Goal: Communication & Community: Answer question/provide support

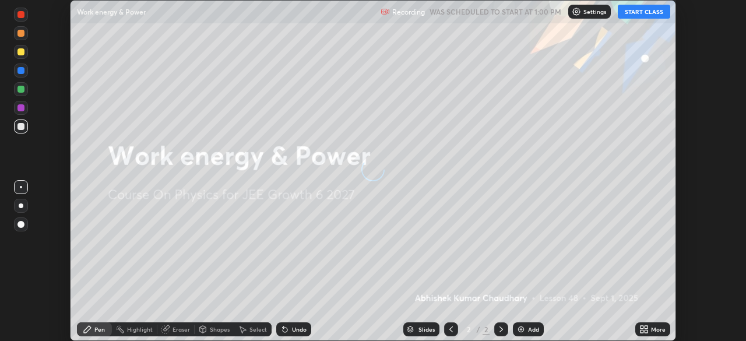
scroll to position [341, 745]
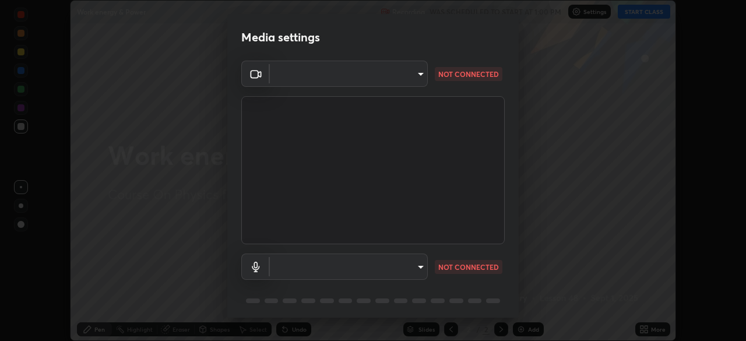
type input "a53310a234df4b057b32690b53123232dc133deb09eefe64642425bdc1747df1"
type input "a5be2b9a4ba921298411043b89dbeed5565b3b1d8404cb99b29eda507e3547e6"
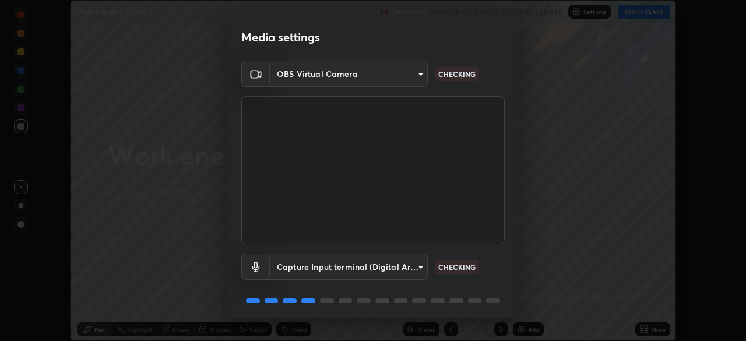
scroll to position [41, 0]
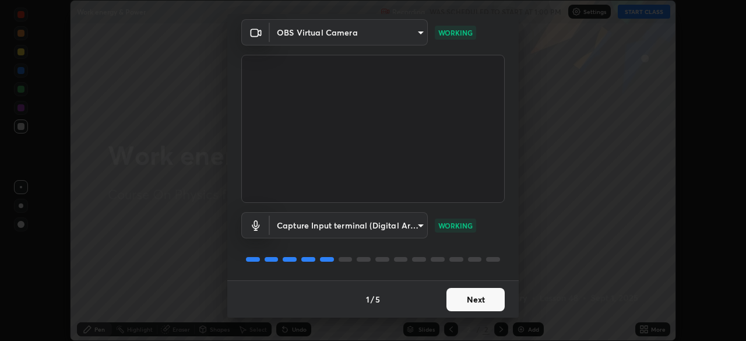
click at [468, 296] on button "Next" at bounding box center [475, 299] width 58 height 23
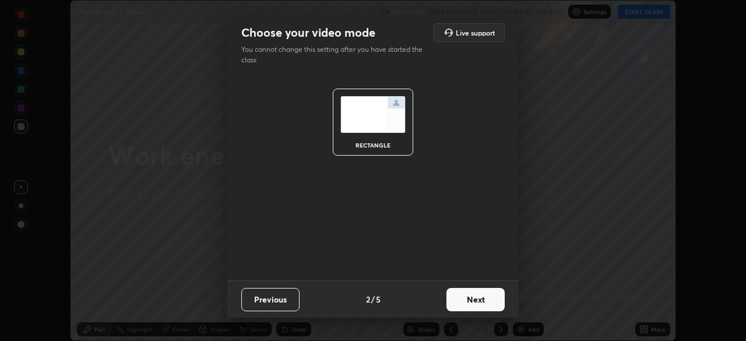
click at [468, 296] on button "Next" at bounding box center [475, 299] width 58 height 23
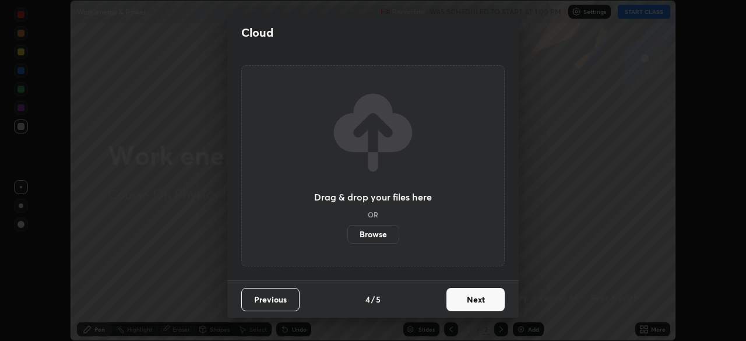
click at [464, 295] on button "Next" at bounding box center [475, 299] width 58 height 23
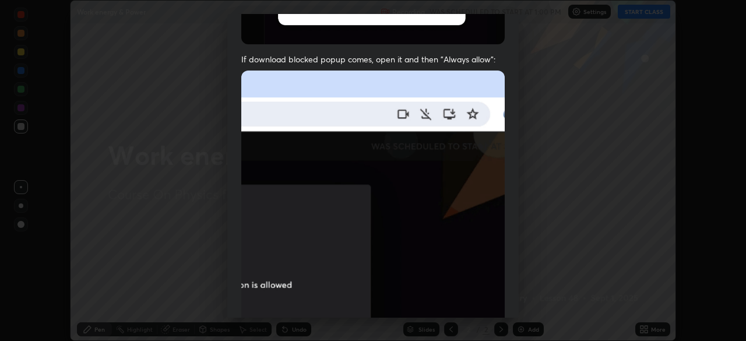
scroll to position [237, 0]
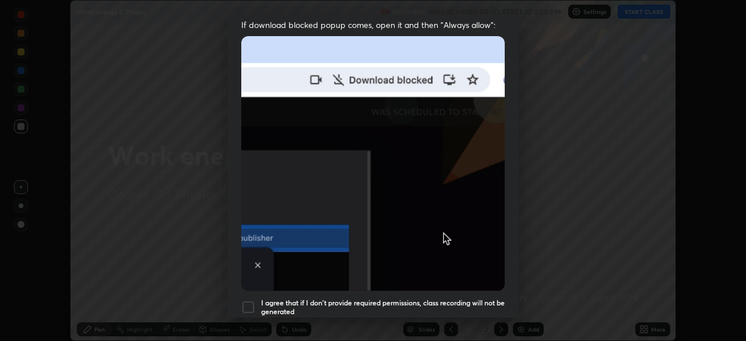
click at [249, 305] on div at bounding box center [248, 307] width 14 height 14
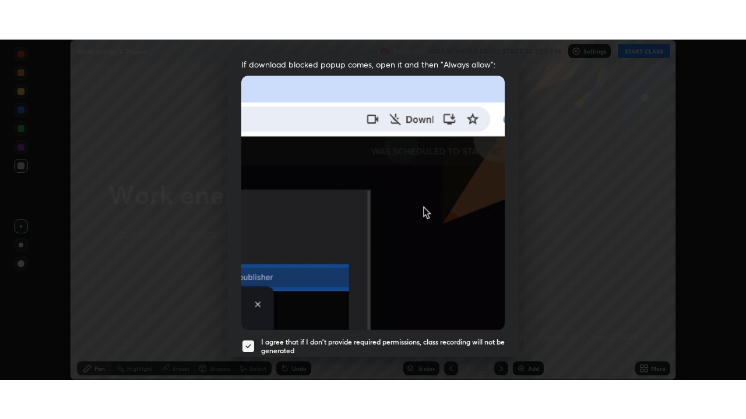
scroll to position [279, 0]
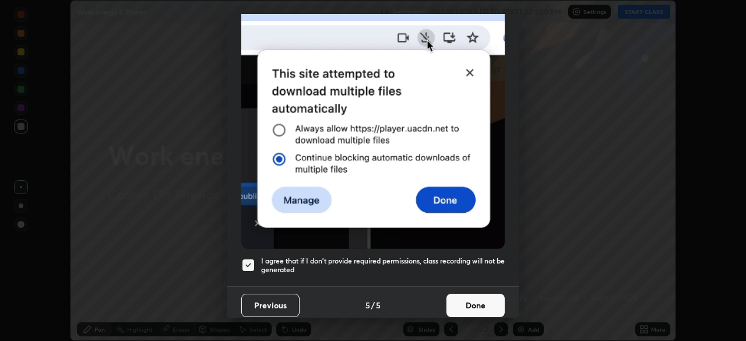
click at [462, 298] on button "Done" at bounding box center [475, 305] width 58 height 23
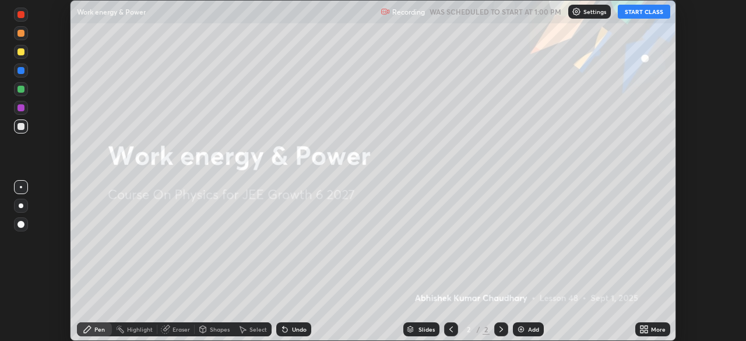
click at [520, 325] on img at bounding box center [520, 328] width 9 height 9
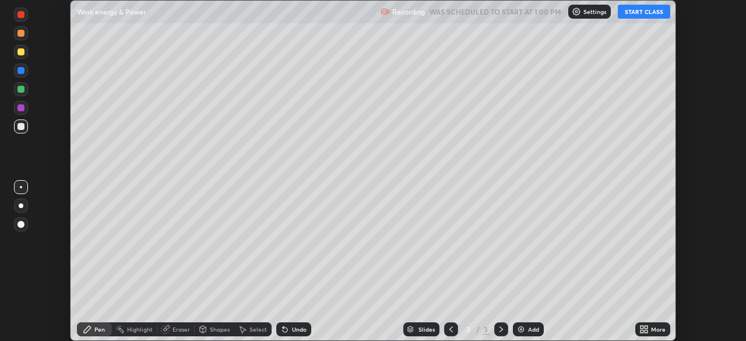
click at [645, 327] on icon at bounding box center [645, 327] width 3 height 3
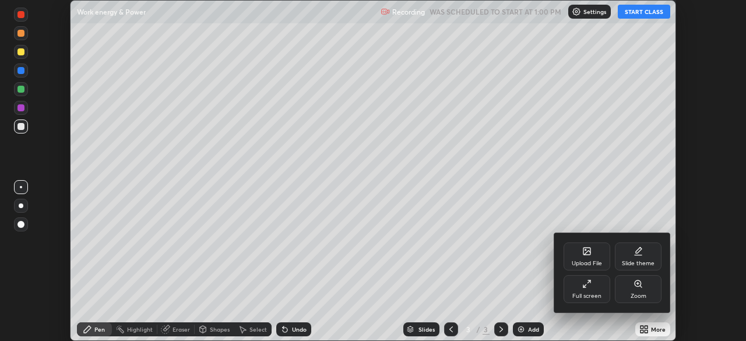
click at [591, 286] on div "Full screen" at bounding box center [586, 289] width 47 height 28
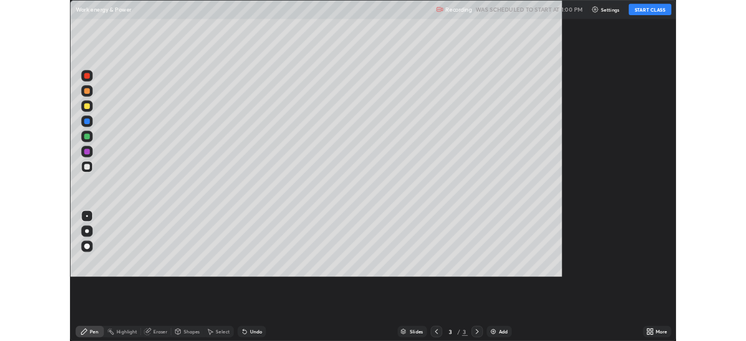
scroll to position [419, 746]
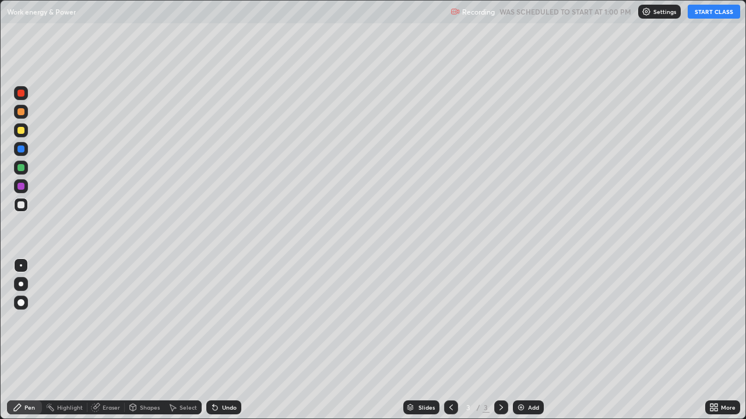
click at [29, 340] on div "Pen" at bounding box center [24, 408] width 35 height 14
click at [704, 15] on button "START CLASS" at bounding box center [713, 12] width 52 height 14
click at [19, 130] on div at bounding box center [20, 130] width 7 height 7
click at [104, 340] on div "Eraser" at bounding box center [105, 408] width 37 height 14
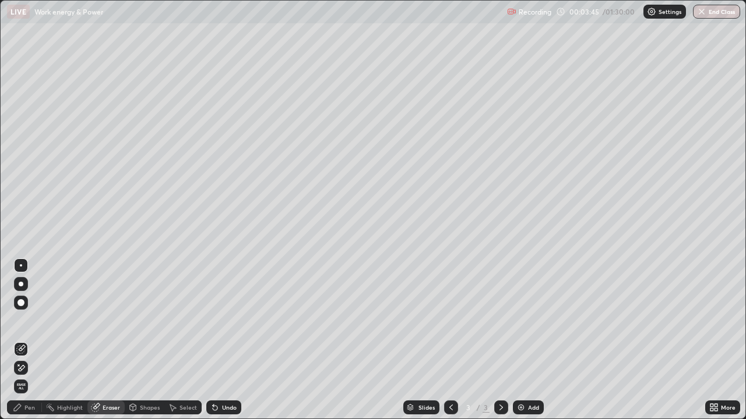
click at [23, 340] on div "Pen" at bounding box center [24, 408] width 35 height 14
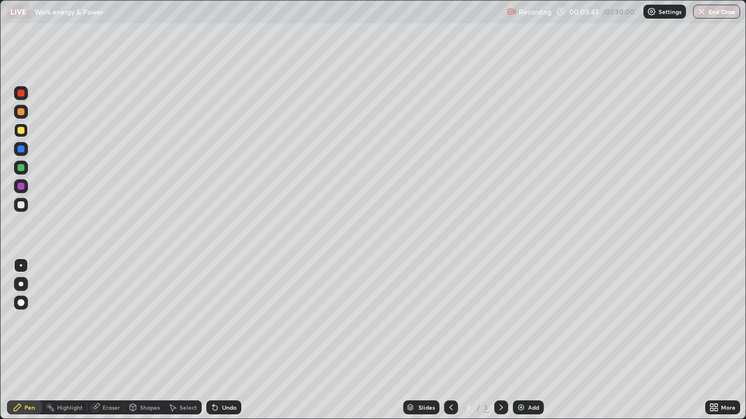
click at [22, 130] on div at bounding box center [20, 130] width 7 height 7
click at [97, 340] on div "Eraser" at bounding box center [105, 408] width 37 height 14
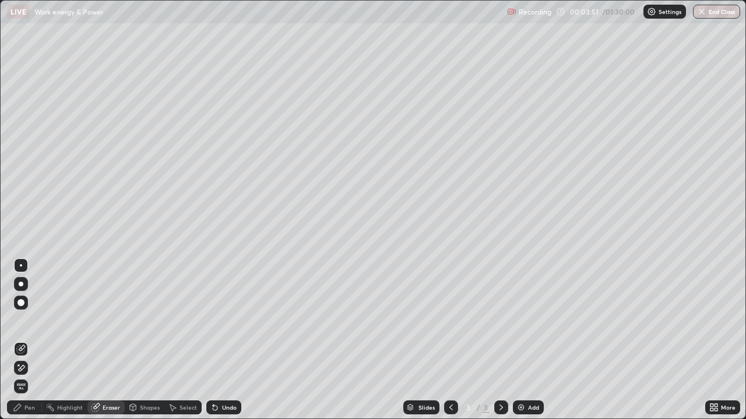
click at [36, 340] on div "Pen" at bounding box center [24, 408] width 35 height 14
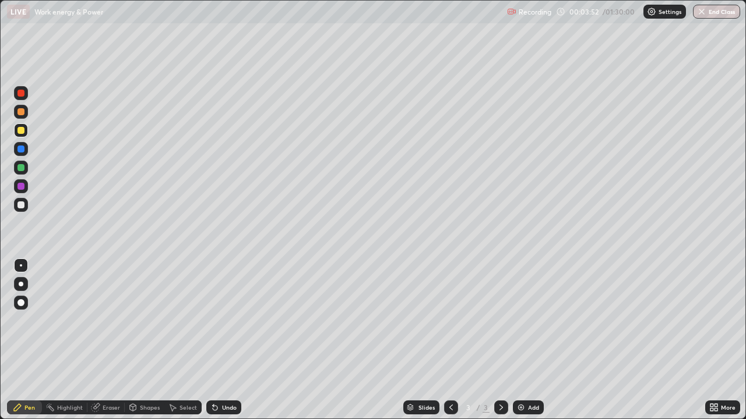
click at [20, 129] on div at bounding box center [20, 130] width 7 height 7
click at [520, 340] on img at bounding box center [520, 407] width 9 height 9
click at [20, 93] on div at bounding box center [20, 93] width 7 height 7
click at [20, 135] on div at bounding box center [21, 130] width 14 height 14
click at [450, 340] on icon at bounding box center [450, 407] width 9 height 9
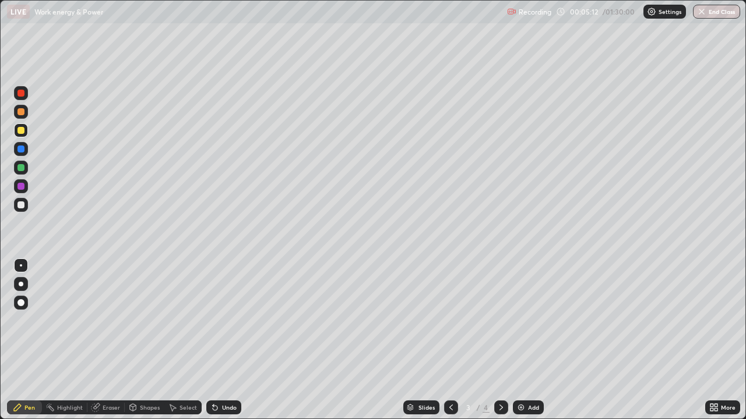
click at [500, 340] on icon at bounding box center [500, 408] width 3 height 6
click at [450, 340] on icon at bounding box center [450, 407] width 9 height 9
click at [500, 340] on icon at bounding box center [500, 407] width 9 height 9
click at [137, 340] on div "Shapes" at bounding box center [145, 408] width 40 height 14
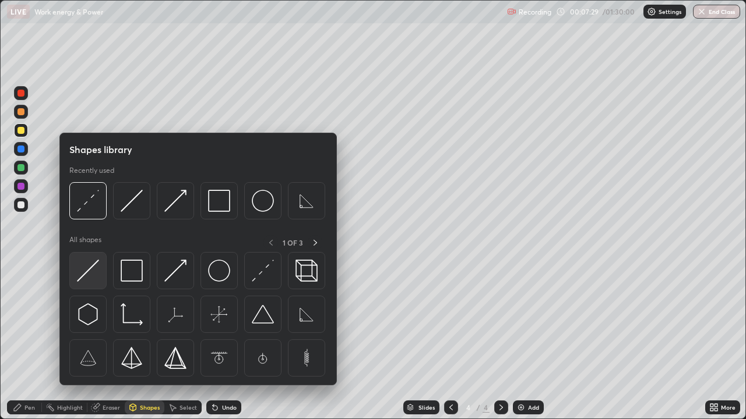
click at [92, 260] on img at bounding box center [88, 271] width 22 height 22
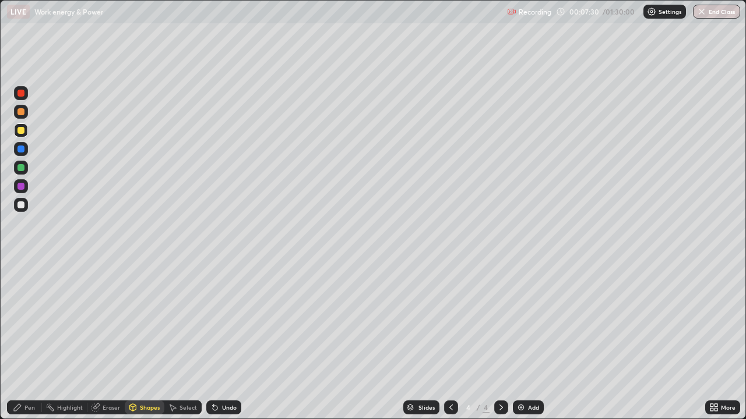
click at [20, 94] on div at bounding box center [20, 93] width 7 height 7
click at [22, 340] on icon at bounding box center [17, 407] width 9 height 9
click at [21, 92] on div at bounding box center [20, 93] width 7 height 7
click at [104, 340] on div "Eraser" at bounding box center [111, 408] width 17 height 6
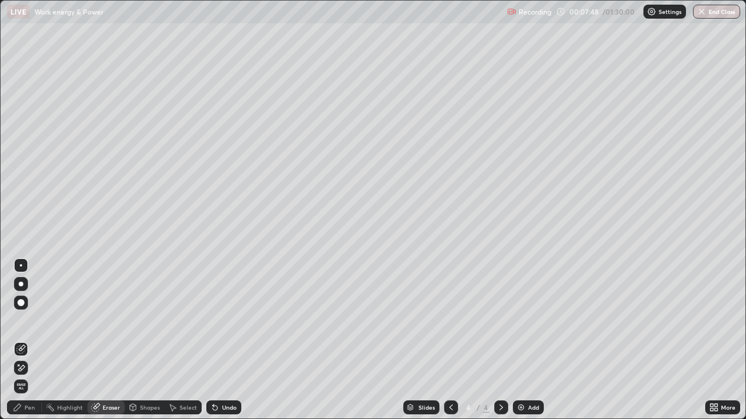
click at [140, 340] on div "Shapes" at bounding box center [150, 408] width 20 height 6
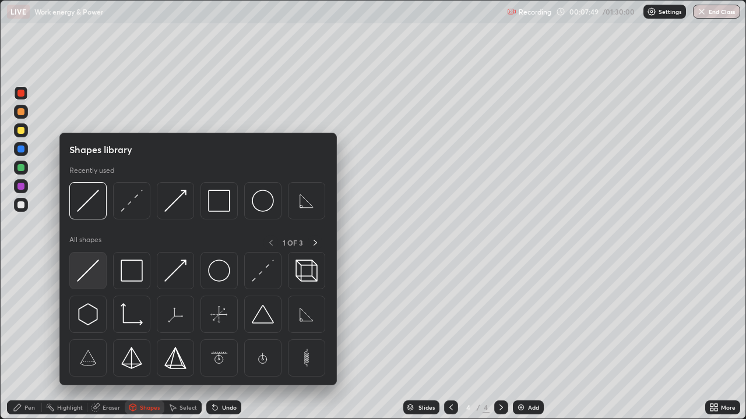
click at [96, 259] on div at bounding box center [87, 270] width 37 height 37
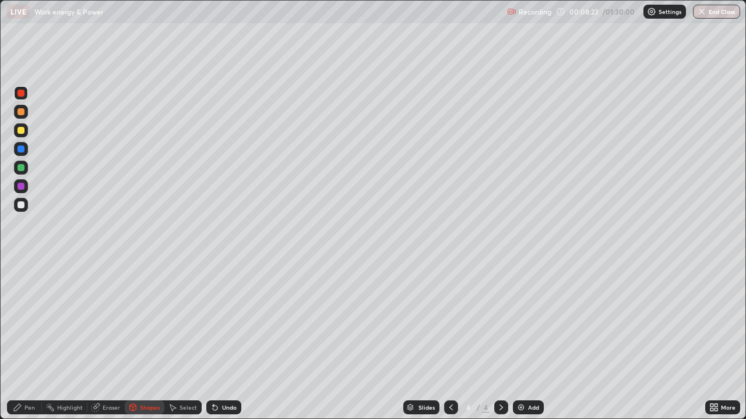
click at [20, 132] on div at bounding box center [20, 130] width 7 height 7
click at [22, 149] on div at bounding box center [20, 149] width 7 height 7
click at [220, 340] on div "Undo" at bounding box center [223, 408] width 35 height 14
click at [25, 340] on div "Pen" at bounding box center [24, 408] width 35 height 14
click at [22, 151] on div at bounding box center [20, 149] width 7 height 7
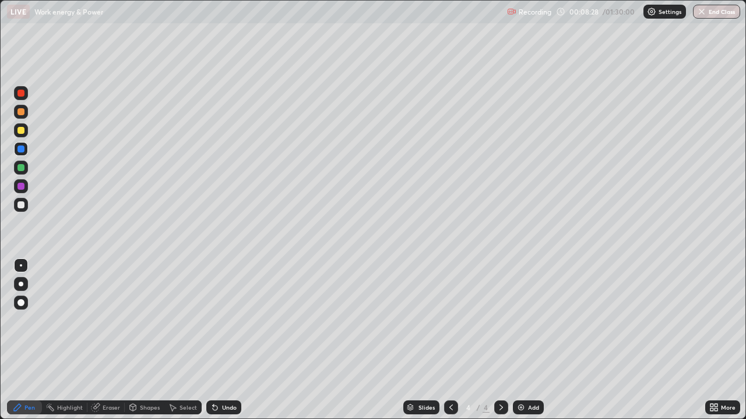
click at [213, 340] on icon at bounding box center [215, 408] width 5 height 5
click at [20, 340] on icon at bounding box center [17, 407] width 9 height 9
click at [23, 155] on div at bounding box center [21, 149] width 14 height 14
click at [19, 90] on div at bounding box center [20, 93] width 7 height 7
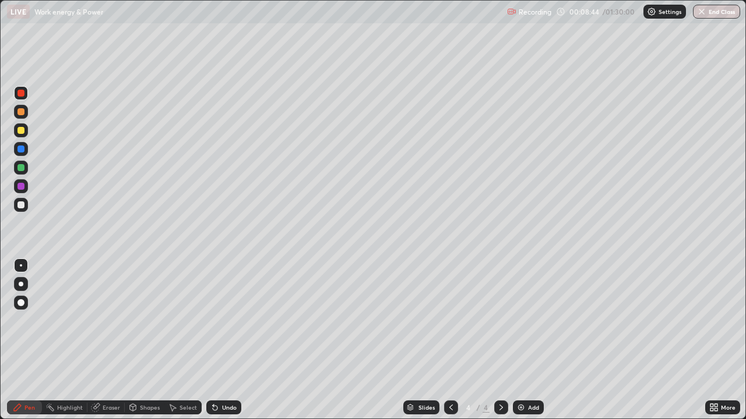
click at [20, 131] on div at bounding box center [20, 130] width 7 height 7
click at [217, 340] on icon at bounding box center [214, 407] width 9 height 9
click at [213, 340] on icon at bounding box center [215, 408] width 5 height 5
click at [217, 340] on div "Undo" at bounding box center [223, 408] width 35 height 14
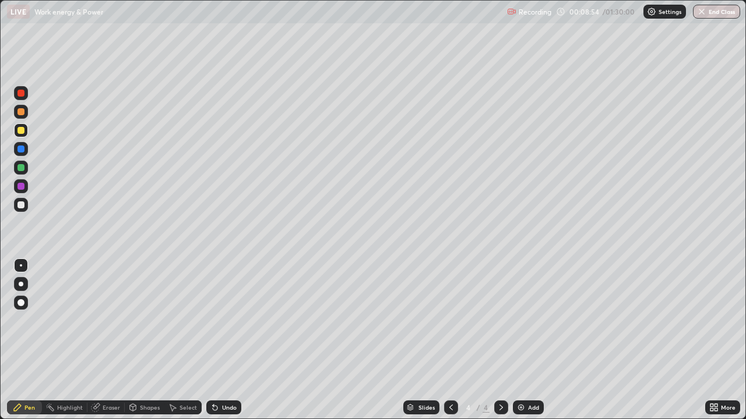
click at [217, 340] on div "Undo" at bounding box center [223, 408] width 35 height 14
click at [213, 340] on icon at bounding box center [215, 408] width 5 height 5
click at [220, 340] on div "Undo" at bounding box center [223, 408] width 35 height 14
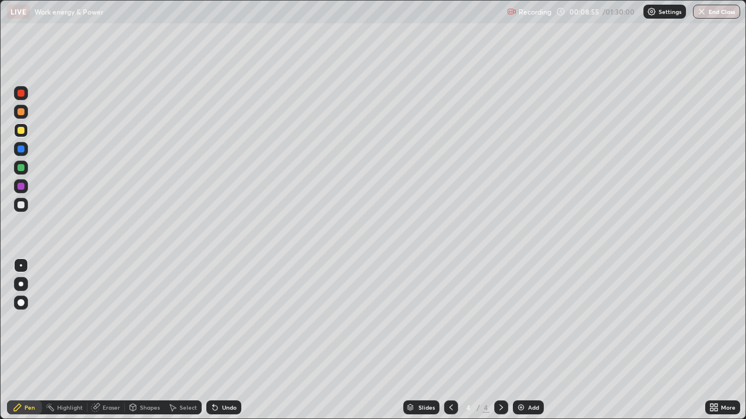
click at [220, 340] on div "Undo" at bounding box center [223, 408] width 35 height 14
click at [224, 340] on div "Undo" at bounding box center [229, 408] width 15 height 6
click at [144, 340] on div "Shapes" at bounding box center [150, 408] width 20 height 6
click at [20, 96] on div at bounding box center [20, 93] width 7 height 7
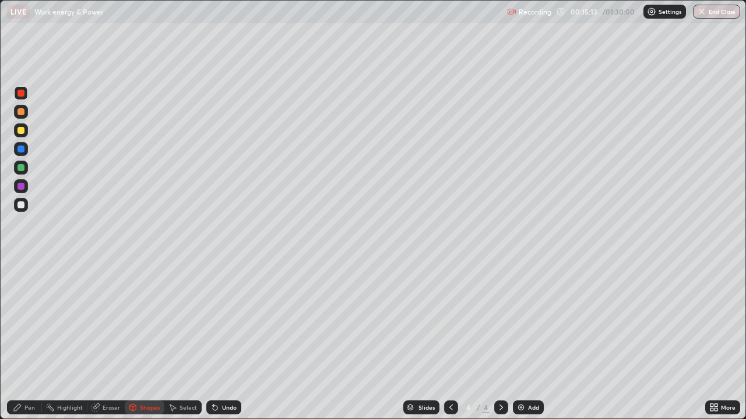
click at [23, 340] on div "Pen" at bounding box center [24, 408] width 35 height 14
click at [22, 147] on div at bounding box center [20, 149] width 7 height 7
click at [500, 340] on icon at bounding box center [500, 407] width 9 height 9
click at [524, 340] on img at bounding box center [520, 407] width 9 height 9
click at [450, 340] on icon at bounding box center [450, 407] width 9 height 9
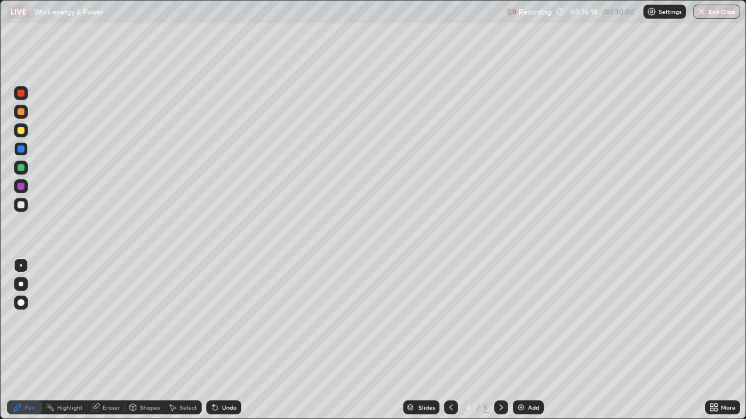
click at [500, 340] on icon at bounding box center [500, 407] width 9 height 9
click at [215, 340] on icon at bounding box center [215, 408] width 5 height 5
click at [450, 340] on icon at bounding box center [450, 407] width 9 height 9
click at [499, 340] on icon at bounding box center [500, 407] width 9 height 9
click at [447, 340] on div at bounding box center [451, 408] width 14 height 14
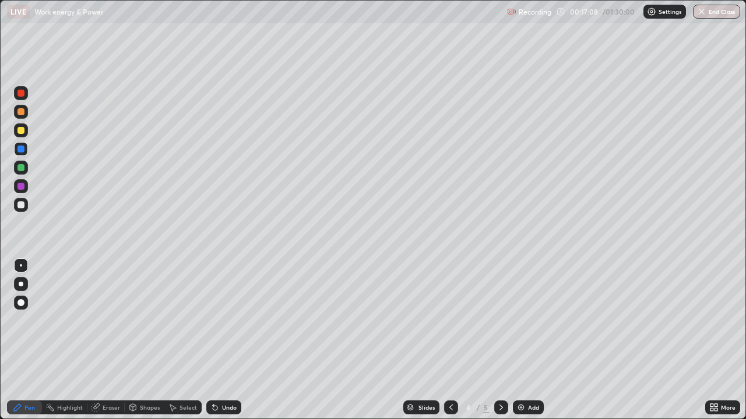
click at [496, 340] on icon at bounding box center [500, 407] width 9 height 9
click at [450, 340] on icon at bounding box center [450, 407] width 9 height 9
click at [450, 340] on icon at bounding box center [450, 408] width 3 height 6
click at [498, 340] on icon at bounding box center [500, 407] width 9 height 9
click at [179, 340] on div "Select" at bounding box center [187, 408] width 17 height 6
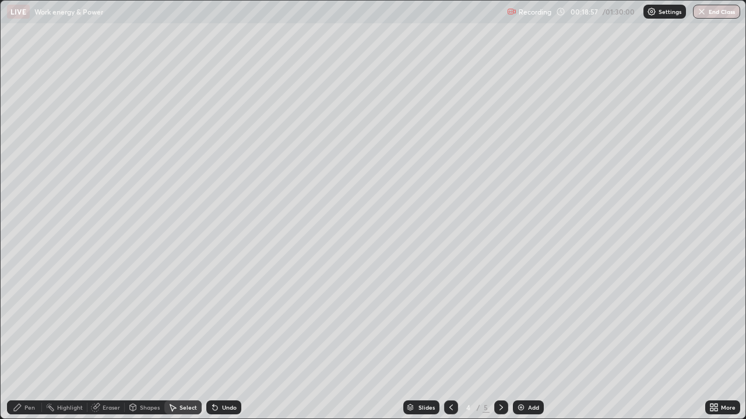
click at [451, 340] on icon at bounding box center [450, 407] width 9 height 9
click at [499, 340] on icon at bounding box center [500, 407] width 9 height 9
click at [173, 340] on icon at bounding box center [173, 408] width 6 height 7
click at [141, 340] on div "Shapes" at bounding box center [150, 408] width 20 height 6
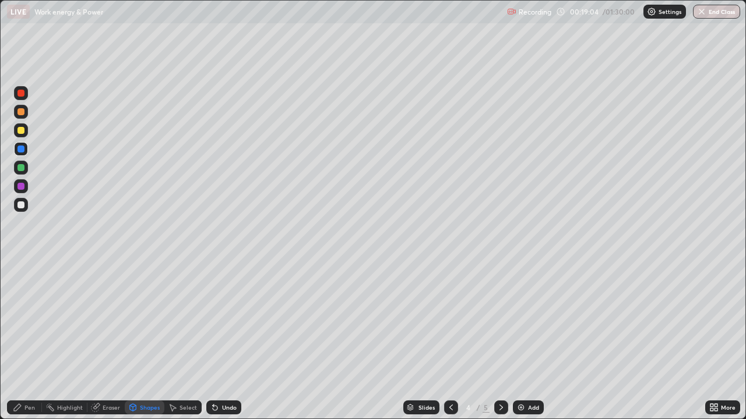
click at [190, 340] on div "Select" at bounding box center [187, 408] width 17 height 6
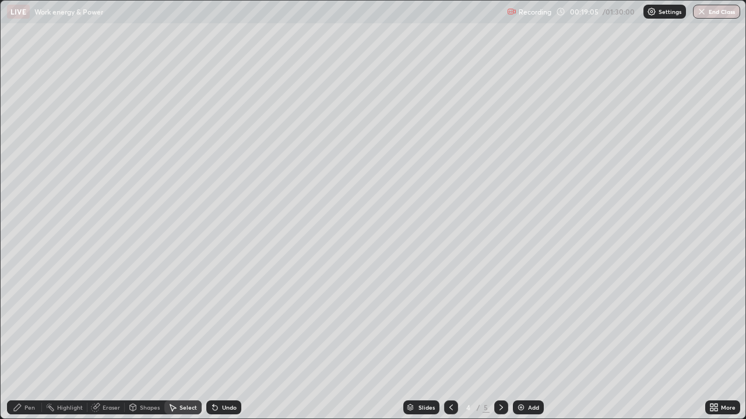
click at [182, 340] on div "Select" at bounding box center [187, 408] width 17 height 6
click at [180, 340] on div "Select" at bounding box center [182, 408] width 37 height 14
click at [175, 340] on icon at bounding box center [172, 407] width 9 height 9
click at [174, 340] on icon at bounding box center [172, 407] width 9 height 9
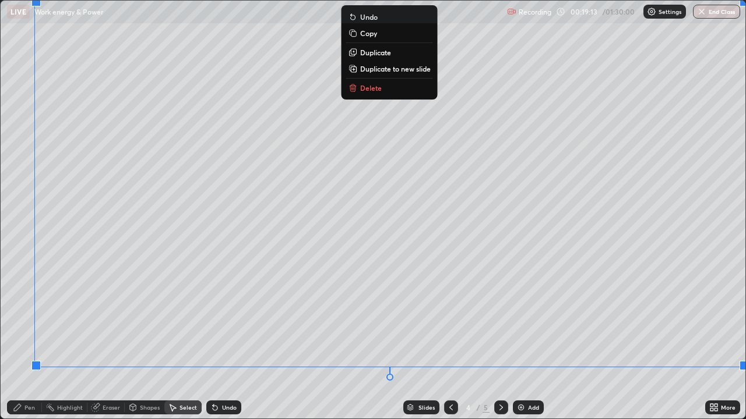
click at [390, 85] on button "Delete" at bounding box center [389, 88] width 87 height 14
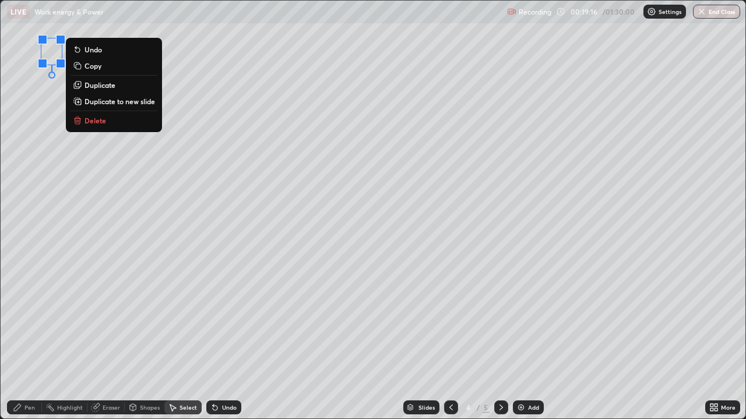
click at [101, 118] on p "Delete" at bounding box center [95, 120] width 22 height 9
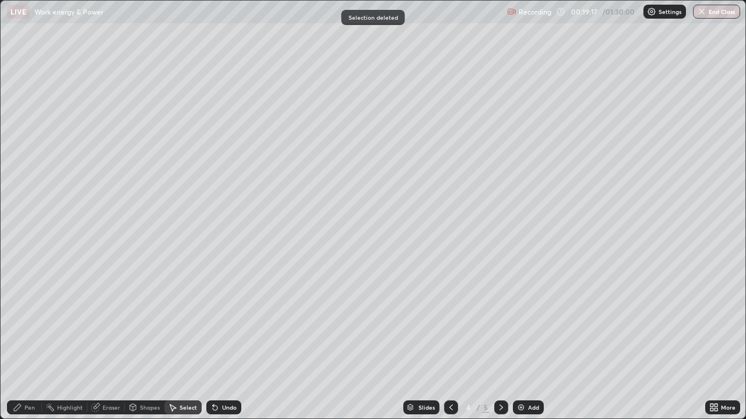
click at [36, 340] on div "Pen" at bounding box center [24, 408] width 35 height 14
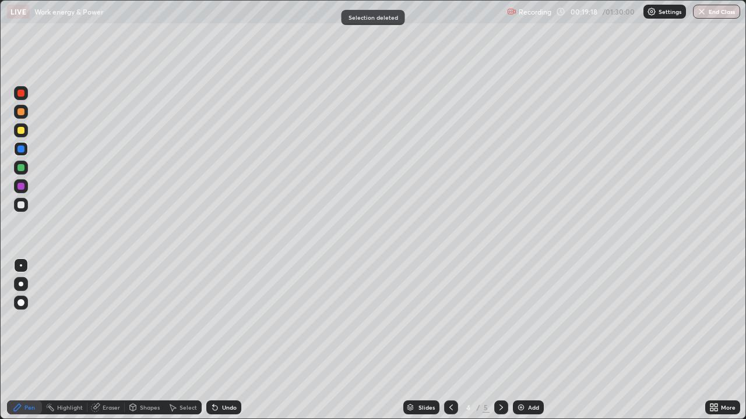
click at [21, 266] on div at bounding box center [21, 265] width 2 height 2
click at [213, 340] on icon at bounding box center [215, 408] width 5 height 5
click at [215, 340] on div "Undo" at bounding box center [223, 408] width 35 height 14
click at [214, 340] on icon at bounding box center [215, 408] width 5 height 5
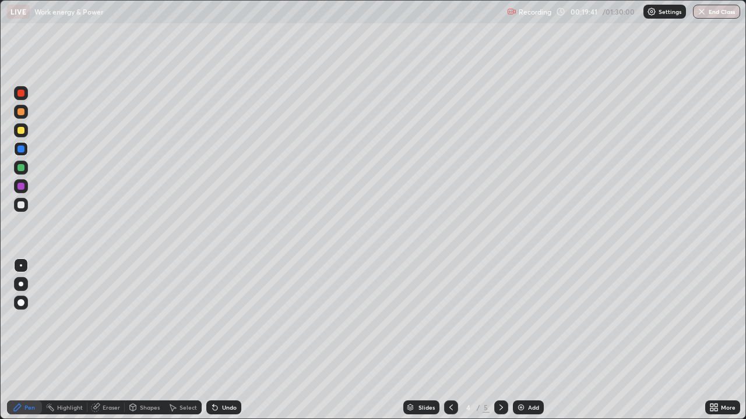
click at [214, 340] on icon at bounding box center [215, 408] width 5 height 5
click at [22, 152] on div at bounding box center [20, 149] width 7 height 7
click at [20, 163] on div at bounding box center [21, 168] width 14 height 14
click at [183, 340] on div "Select" at bounding box center [187, 408] width 17 height 6
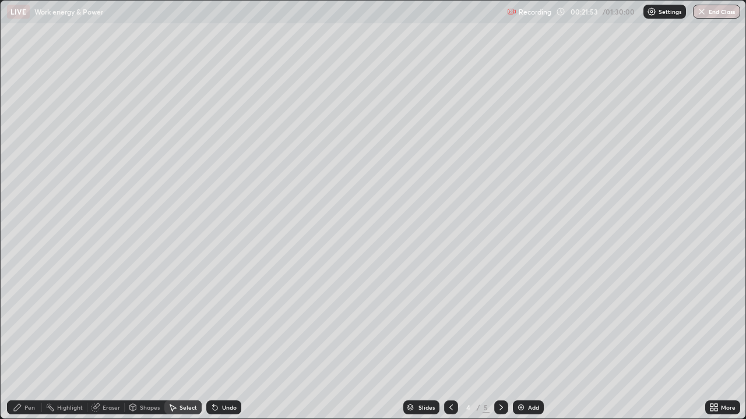
click at [185, 340] on div "Select" at bounding box center [187, 408] width 17 height 6
click at [181, 340] on div "Select" at bounding box center [187, 408] width 17 height 6
click at [137, 340] on div "Shapes" at bounding box center [145, 408] width 40 height 14
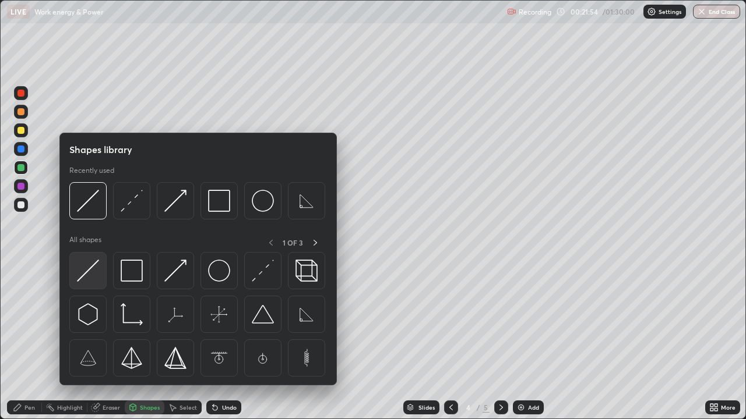
click at [90, 267] on img at bounding box center [88, 271] width 22 height 22
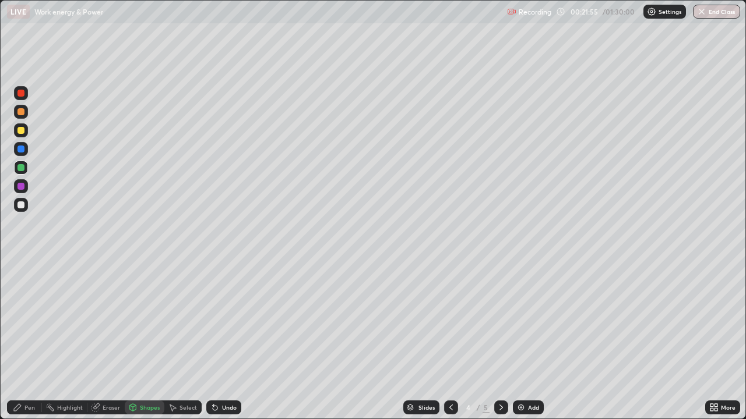
click at [145, 340] on div "Shapes" at bounding box center [150, 408] width 20 height 6
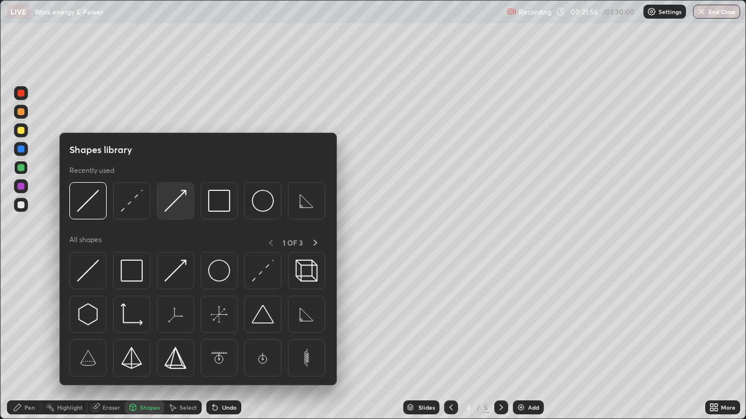
click at [167, 197] on img at bounding box center [175, 201] width 22 height 22
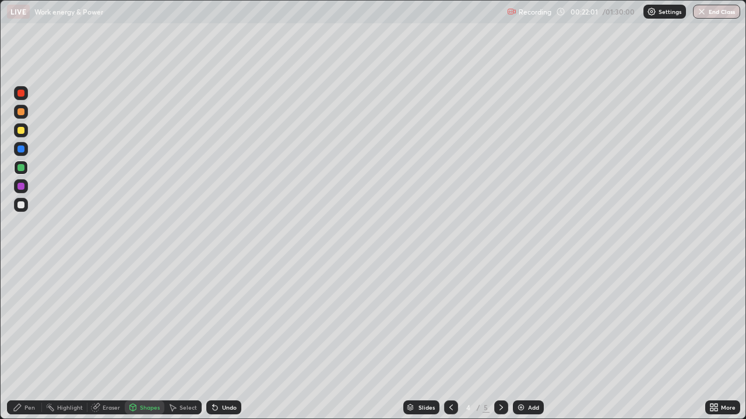
click at [220, 340] on div "Undo" at bounding box center [223, 408] width 35 height 14
click at [38, 340] on div "Pen" at bounding box center [24, 408] width 35 height 14
click at [21, 266] on div at bounding box center [21, 265] width 2 height 2
click at [20, 164] on div at bounding box center [20, 167] width 7 height 7
click at [21, 150] on div at bounding box center [20, 149] width 7 height 7
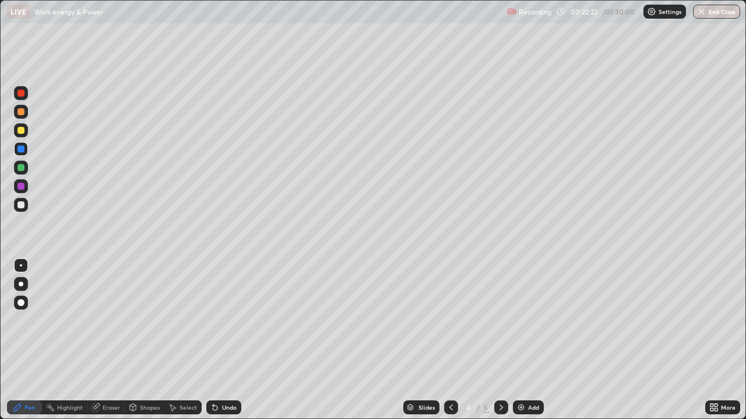
click at [213, 340] on icon at bounding box center [213, 405] width 1 height 1
click at [214, 340] on icon at bounding box center [215, 408] width 5 height 5
click at [20, 143] on div at bounding box center [21, 149] width 14 height 14
click at [20, 90] on div at bounding box center [20, 93] width 7 height 7
click at [22, 152] on div at bounding box center [20, 149] width 7 height 7
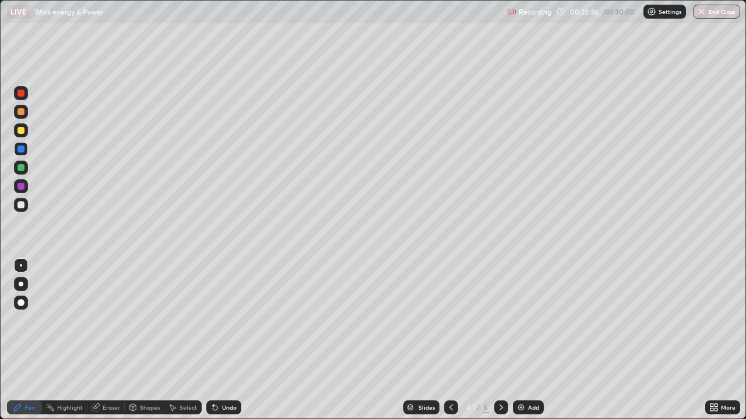
click at [22, 168] on div at bounding box center [20, 167] width 7 height 7
click at [21, 187] on div at bounding box center [20, 186] width 7 height 7
click at [22, 203] on div at bounding box center [20, 205] width 7 height 7
click at [213, 340] on icon at bounding box center [215, 408] width 5 height 5
click at [23, 95] on div at bounding box center [20, 93] width 7 height 7
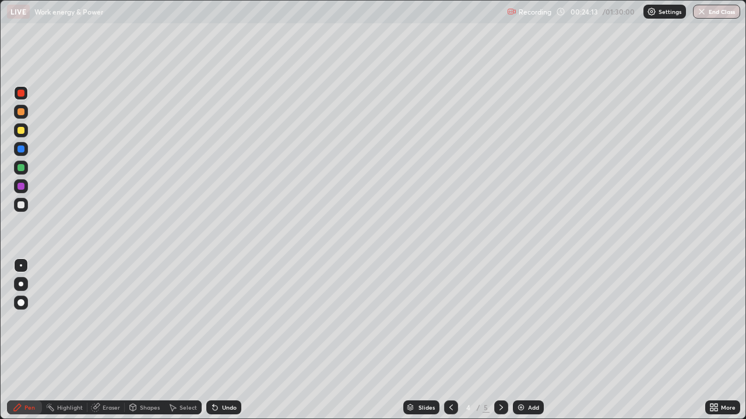
click at [21, 94] on div at bounding box center [20, 93] width 7 height 7
click at [18, 100] on div at bounding box center [21, 93] width 14 height 14
click at [20, 147] on div at bounding box center [20, 149] width 7 height 7
click at [25, 94] on div at bounding box center [21, 93] width 14 height 14
click at [22, 168] on div at bounding box center [20, 167] width 7 height 7
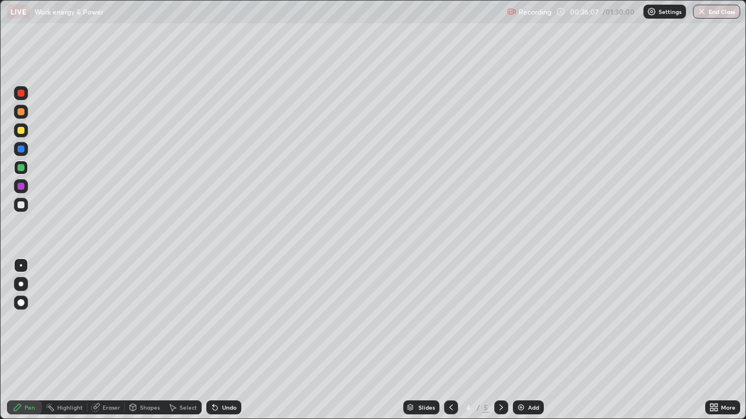
click at [524, 340] on img at bounding box center [520, 407] width 9 height 9
click at [450, 340] on icon at bounding box center [450, 407] width 9 height 9
click at [500, 340] on icon at bounding box center [500, 407] width 9 height 9
click at [20, 94] on div at bounding box center [20, 93] width 7 height 7
click at [450, 340] on icon at bounding box center [450, 407] width 9 height 9
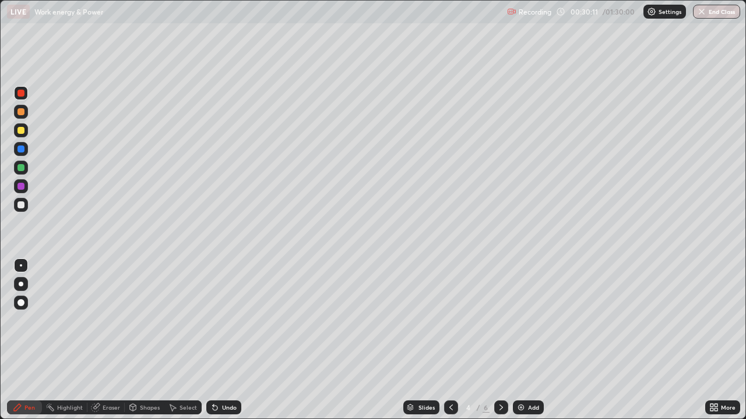
click at [20, 146] on div at bounding box center [20, 149] width 7 height 7
click at [499, 340] on icon at bounding box center [500, 407] width 9 height 9
click at [450, 340] on icon at bounding box center [450, 407] width 9 height 9
click at [500, 340] on icon at bounding box center [500, 408] width 3 height 6
click at [25, 149] on div at bounding box center [21, 149] width 14 height 14
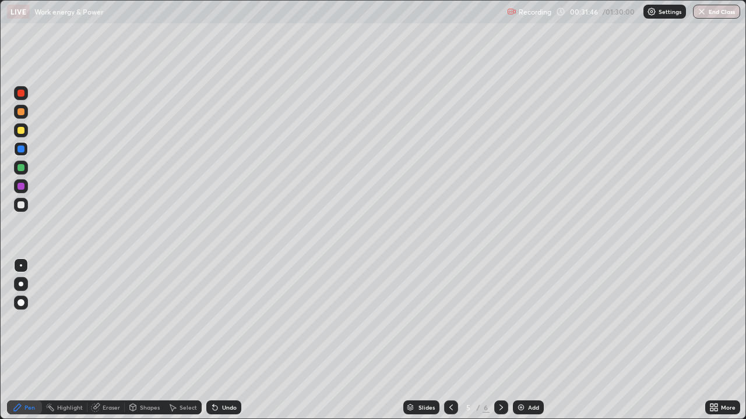
click at [450, 340] on icon at bounding box center [450, 407] width 9 height 9
click at [500, 340] on icon at bounding box center [500, 407] width 9 height 9
click at [150, 340] on div "Shapes" at bounding box center [150, 408] width 20 height 6
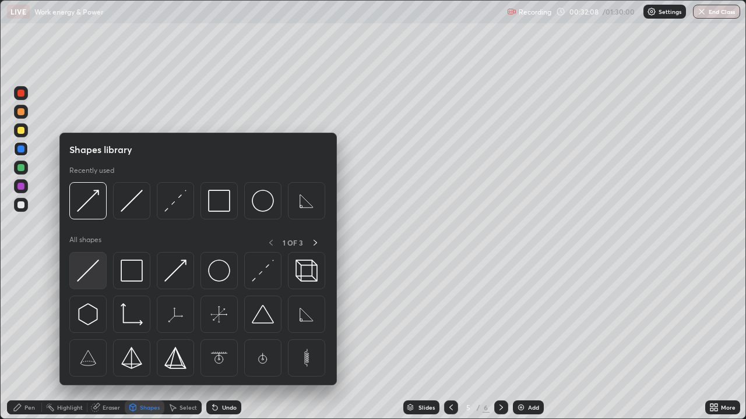
click at [86, 269] on img at bounding box center [88, 271] width 22 height 22
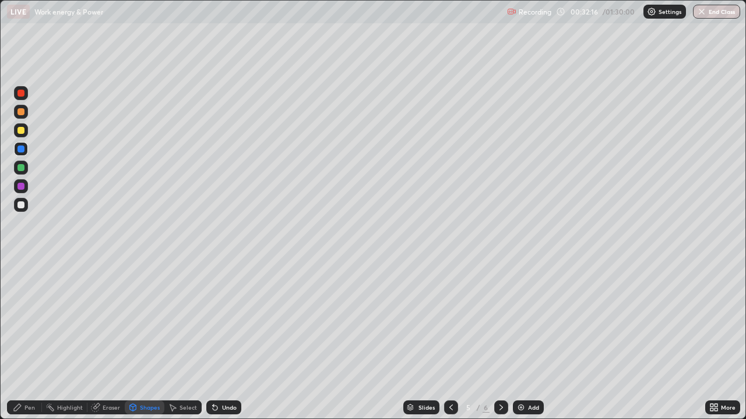
click at [19, 135] on div at bounding box center [21, 130] width 14 height 14
click at [22, 126] on div at bounding box center [21, 130] width 14 height 14
click at [22, 93] on div at bounding box center [20, 93] width 7 height 7
click at [219, 340] on div "Undo" at bounding box center [223, 408] width 35 height 14
click at [39, 340] on div "Pen" at bounding box center [24, 408] width 35 height 14
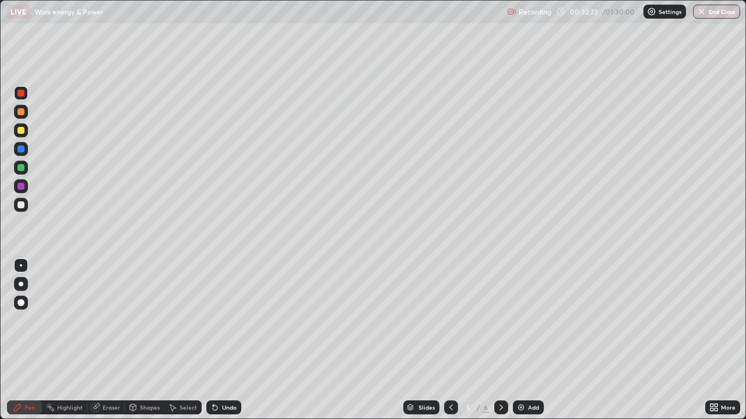
click at [19, 94] on div at bounding box center [20, 93] width 7 height 7
click at [34, 340] on div "Pen" at bounding box center [29, 408] width 10 height 6
click at [22, 150] on div at bounding box center [20, 149] width 7 height 7
click at [217, 340] on icon at bounding box center [214, 407] width 9 height 9
click at [213, 340] on icon at bounding box center [213, 405] width 1 height 1
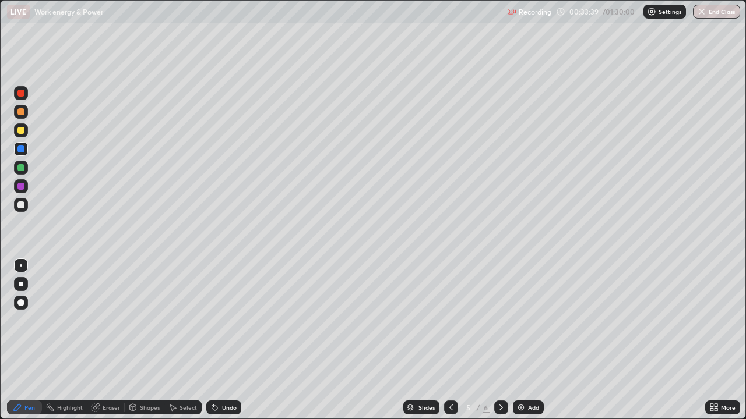
click at [213, 340] on icon at bounding box center [213, 405] width 1 height 1
click at [211, 340] on icon at bounding box center [214, 407] width 9 height 9
click at [213, 340] on icon at bounding box center [213, 405] width 1 height 1
click at [214, 340] on icon at bounding box center [215, 408] width 5 height 5
click at [253, 340] on div "Slides 5 / 6 Add" at bounding box center [473, 407] width 464 height 23
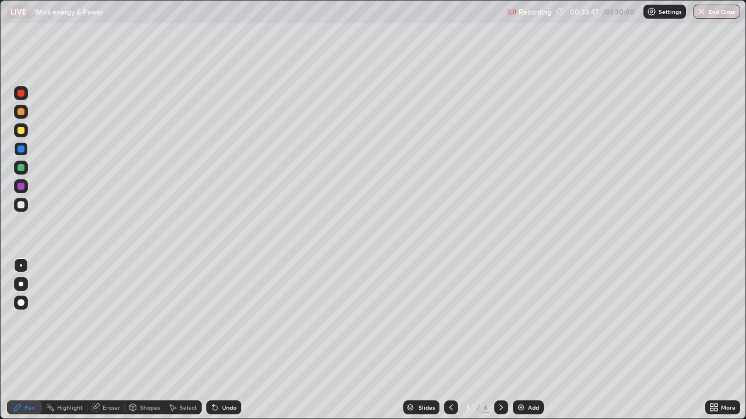
click at [250, 340] on div "Slides 5 / 6 Add" at bounding box center [473, 407] width 464 height 23
click at [26, 169] on div at bounding box center [21, 168] width 14 height 14
click at [26, 171] on div at bounding box center [21, 168] width 14 height 14
click at [18, 188] on div at bounding box center [20, 186] width 7 height 7
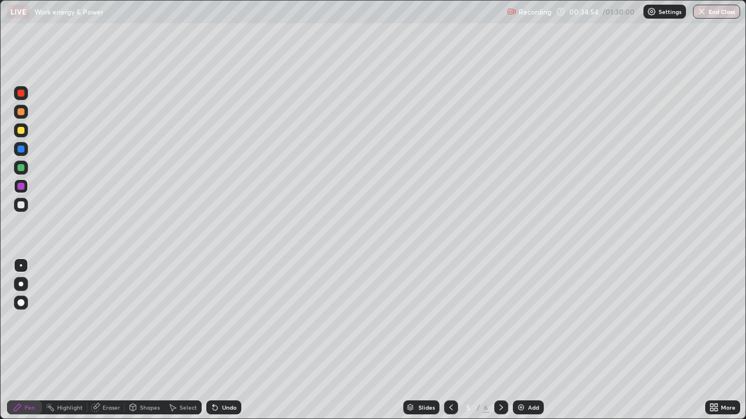
click at [224, 340] on div "Undo" at bounding box center [229, 408] width 15 height 6
click at [520, 340] on img at bounding box center [520, 407] width 9 height 9
click at [20, 94] on div at bounding box center [20, 93] width 7 height 7
click at [142, 340] on div "Shapes" at bounding box center [150, 408] width 20 height 6
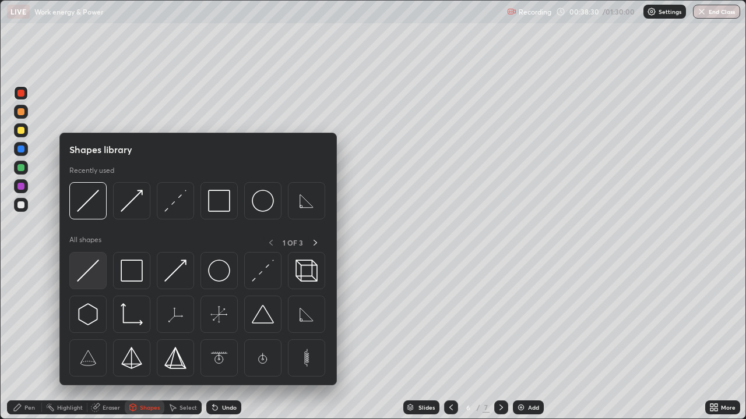
click at [87, 266] on img at bounding box center [88, 271] width 22 height 22
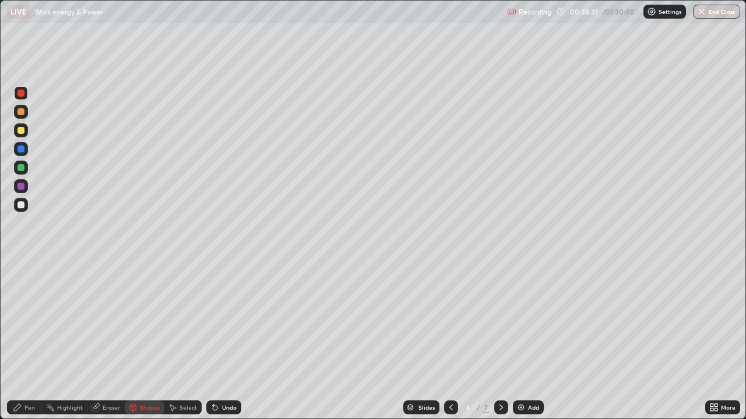
click at [22, 185] on div at bounding box center [20, 186] width 7 height 7
click at [222, 340] on div "Undo" at bounding box center [229, 408] width 15 height 6
click at [220, 340] on div "Undo" at bounding box center [223, 408] width 35 height 14
click at [223, 340] on div "Undo" at bounding box center [229, 408] width 15 height 6
click at [146, 340] on div "Shapes" at bounding box center [150, 408] width 20 height 6
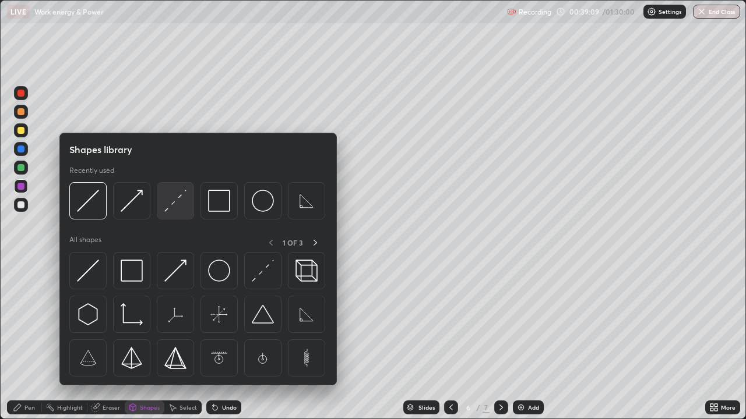
click at [171, 203] on img at bounding box center [175, 201] width 22 height 22
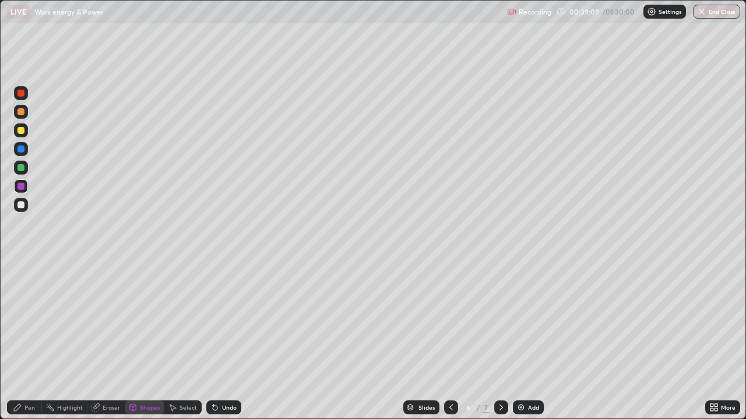
click at [18, 129] on div at bounding box center [20, 130] width 7 height 7
click at [34, 340] on div "Pen" at bounding box center [24, 408] width 35 height 14
click at [15, 129] on div at bounding box center [21, 130] width 14 height 14
click at [20, 110] on div at bounding box center [20, 111] width 7 height 7
click at [22, 89] on div at bounding box center [21, 93] width 14 height 14
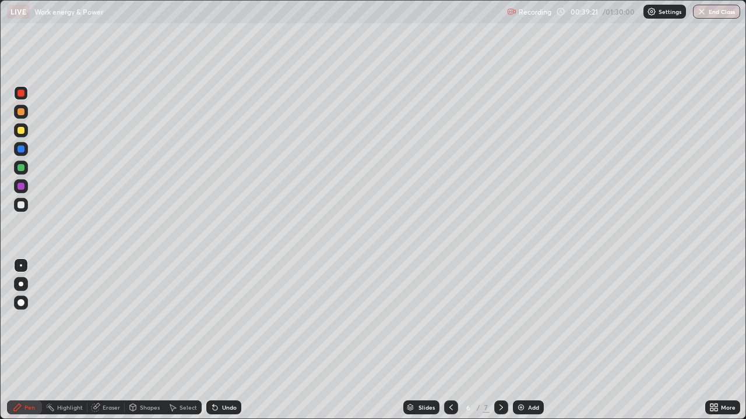
click at [27, 186] on div at bounding box center [21, 186] width 14 height 14
click at [20, 168] on div at bounding box center [20, 167] width 7 height 7
click at [213, 340] on div "Undo" at bounding box center [223, 408] width 35 height 14
click at [217, 340] on icon at bounding box center [214, 407] width 9 height 9
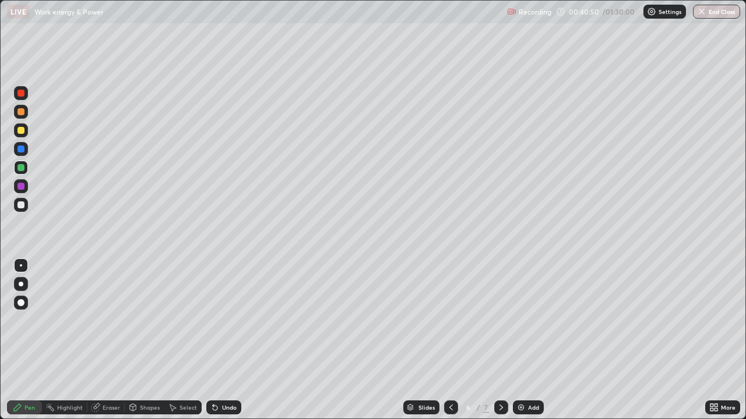
click at [23, 185] on div at bounding box center [20, 186] width 7 height 7
click at [218, 340] on div "Undo" at bounding box center [223, 408] width 35 height 14
click at [220, 340] on div "Undo" at bounding box center [223, 408] width 35 height 14
click at [220, 340] on div "Undo" at bounding box center [222, 407] width 40 height 23
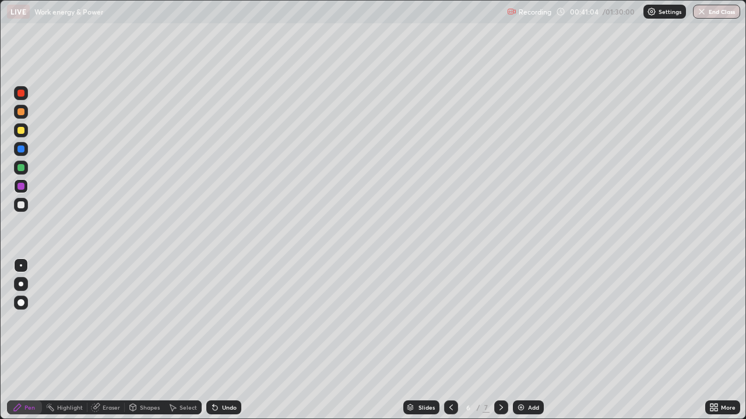
click at [222, 340] on div "Undo" at bounding box center [222, 407] width 40 height 23
click at [222, 340] on div "Undo" at bounding box center [223, 408] width 35 height 14
click at [222, 340] on div "Undo" at bounding box center [229, 408] width 15 height 6
click at [223, 340] on div "Undo" at bounding box center [229, 408] width 15 height 6
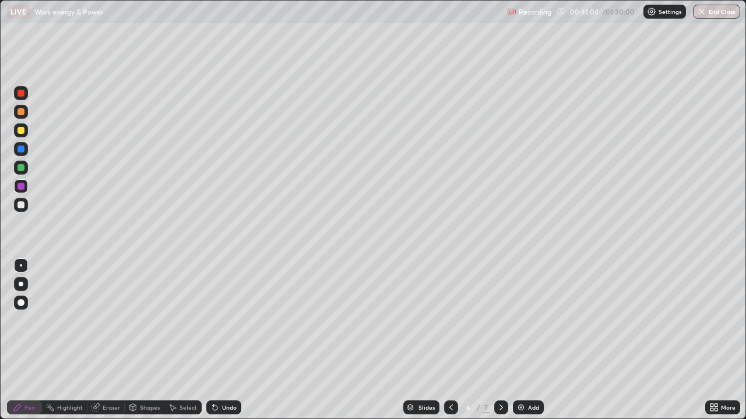
click at [225, 340] on div "Undo" at bounding box center [229, 408] width 15 height 6
click at [220, 340] on div "Undo" at bounding box center [223, 408] width 35 height 14
click at [225, 340] on div "Undo" at bounding box center [229, 408] width 15 height 6
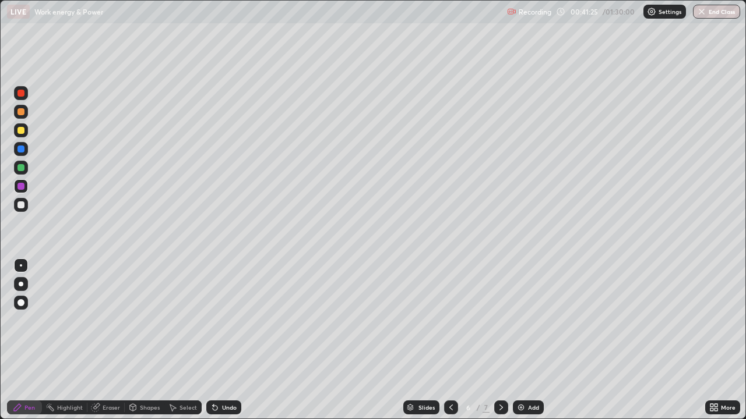
click at [225, 340] on div "Undo" at bounding box center [229, 408] width 15 height 6
click at [23, 203] on div at bounding box center [20, 205] width 7 height 7
click at [20, 125] on div at bounding box center [21, 130] width 14 height 14
click at [504, 340] on div at bounding box center [501, 408] width 14 height 14
click at [520, 340] on img at bounding box center [520, 407] width 9 height 9
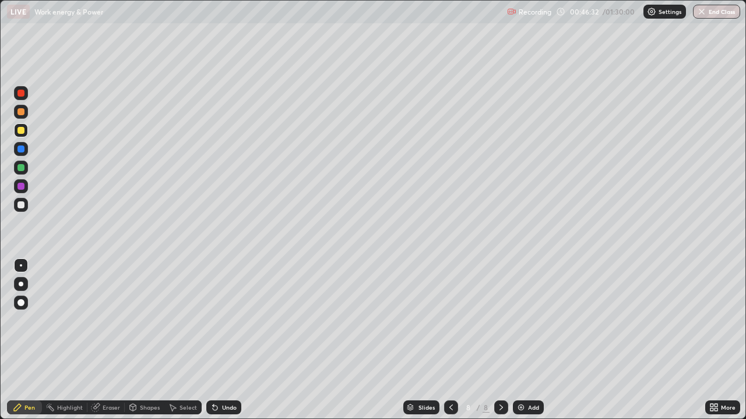
click at [449, 340] on icon at bounding box center [450, 407] width 9 height 9
click at [500, 340] on icon at bounding box center [500, 407] width 9 height 9
click at [33, 340] on div "Pen" at bounding box center [29, 408] width 10 height 6
click at [19, 130] on div at bounding box center [20, 130] width 7 height 7
click at [21, 91] on div at bounding box center [20, 93] width 7 height 7
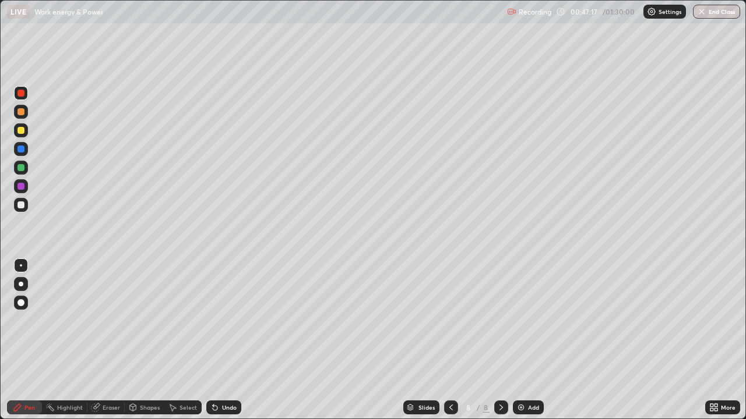
click at [142, 340] on div "Shapes" at bounding box center [150, 408] width 20 height 6
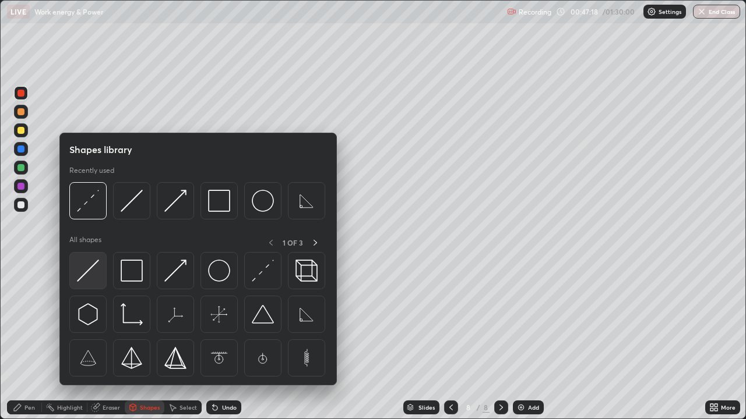
click at [89, 271] on img at bounding box center [88, 271] width 22 height 22
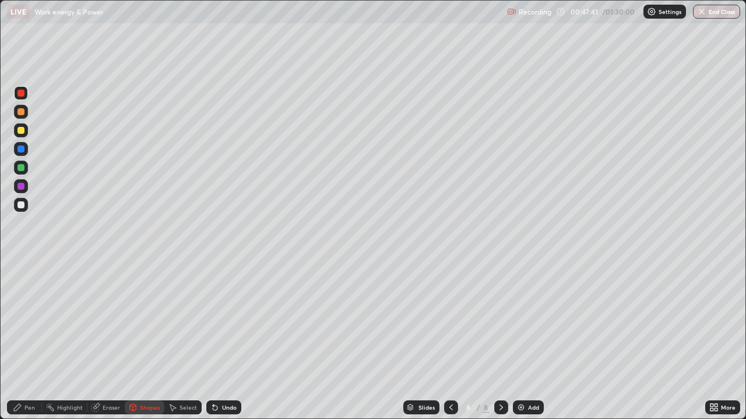
click at [22, 129] on div at bounding box center [20, 130] width 7 height 7
click at [105, 340] on div "Eraser" at bounding box center [111, 408] width 17 height 6
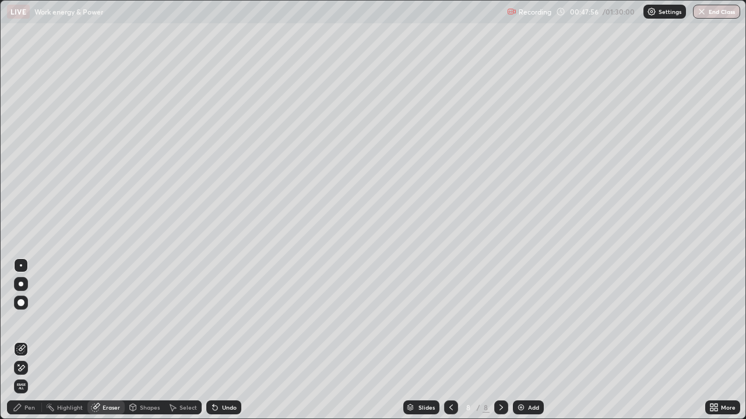
click at [142, 340] on div "Shapes" at bounding box center [150, 408] width 20 height 6
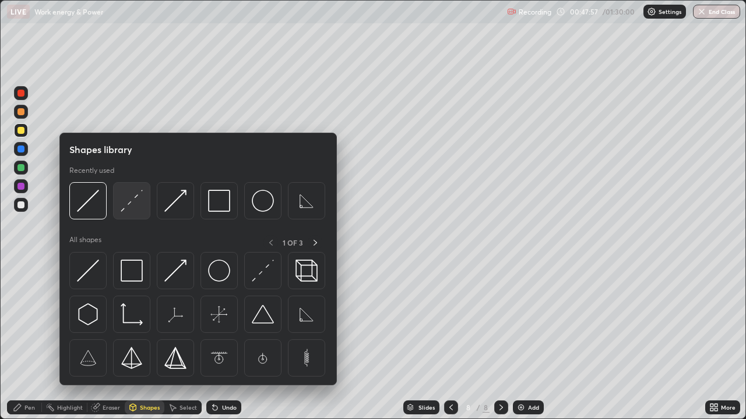
click at [124, 199] on img at bounding box center [132, 201] width 22 height 22
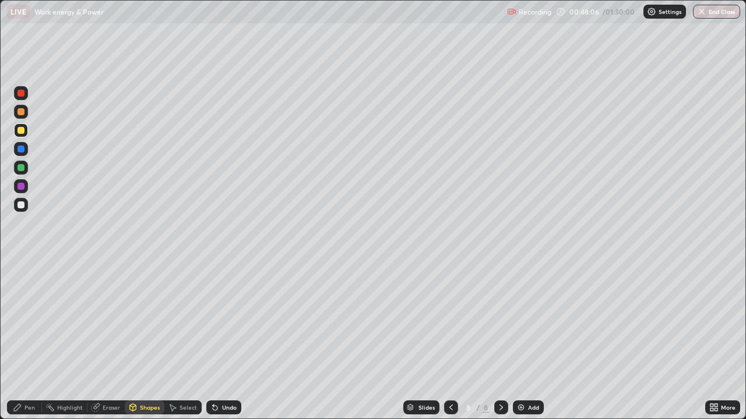
click at [37, 340] on div "Pen" at bounding box center [24, 408] width 35 height 14
click at [21, 266] on div at bounding box center [21, 265] width 2 height 2
click at [103, 340] on div "Eraser" at bounding box center [111, 408] width 17 height 6
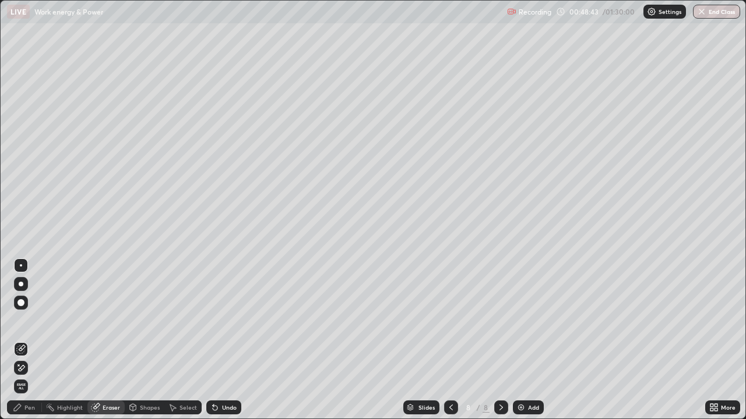
click at [37, 340] on div "Pen" at bounding box center [24, 408] width 35 height 14
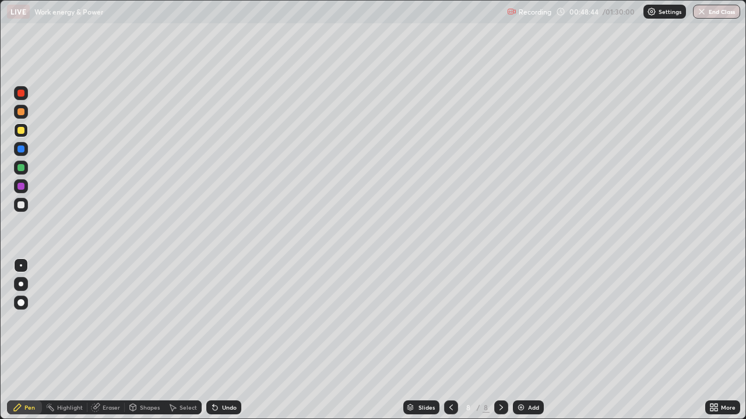
click at [21, 131] on div at bounding box center [20, 130] width 7 height 7
click at [23, 164] on div at bounding box center [21, 168] width 14 height 14
click at [23, 204] on div at bounding box center [20, 205] width 7 height 7
click at [15, 96] on div at bounding box center [21, 93] width 14 height 14
click at [20, 205] on div at bounding box center [20, 205] width 7 height 7
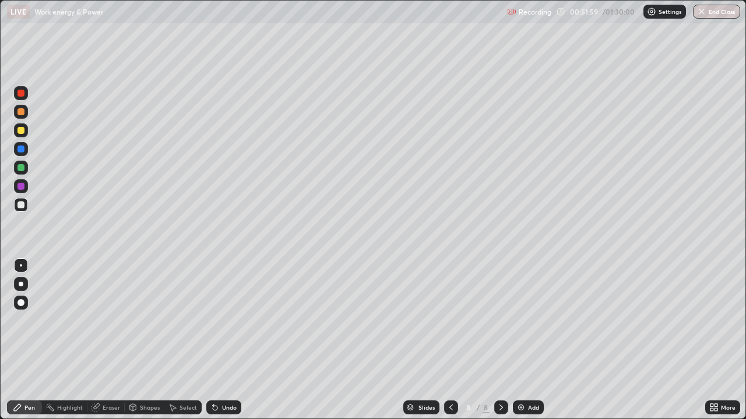
click at [20, 91] on div at bounding box center [20, 93] width 7 height 7
click at [19, 172] on div at bounding box center [21, 168] width 14 height 14
click at [19, 131] on div at bounding box center [20, 130] width 7 height 7
click at [21, 149] on div at bounding box center [20, 149] width 7 height 7
click at [21, 129] on div at bounding box center [20, 130] width 7 height 7
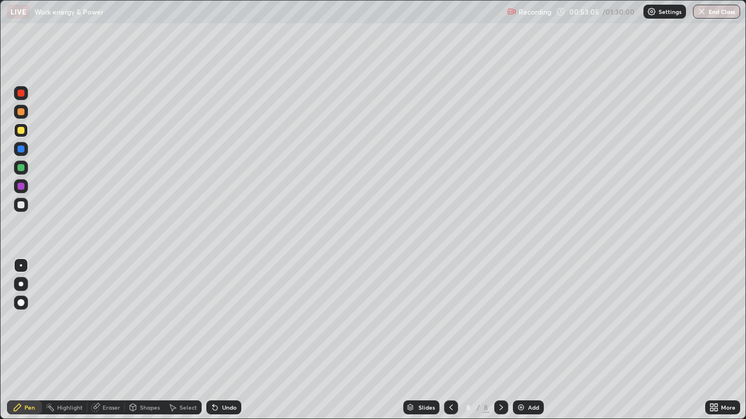
click at [19, 97] on div at bounding box center [21, 93] width 14 height 14
click at [24, 133] on div at bounding box center [21, 130] width 14 height 14
click at [21, 168] on div at bounding box center [20, 167] width 7 height 7
click at [145, 340] on div "Shapes" at bounding box center [150, 408] width 20 height 6
click at [179, 340] on div "Select" at bounding box center [187, 408] width 17 height 6
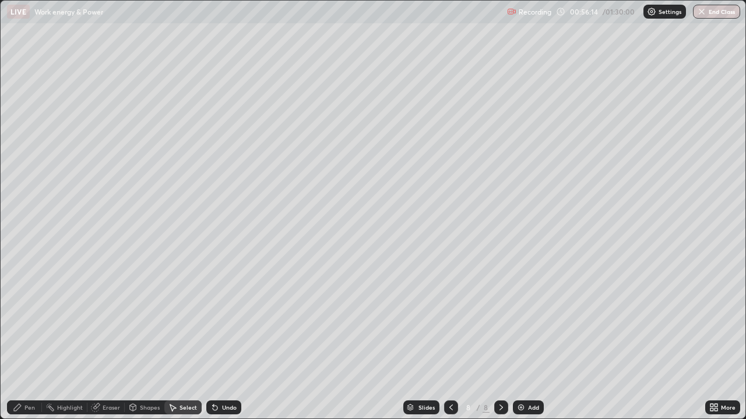
click at [181, 340] on div "Select" at bounding box center [187, 408] width 17 height 6
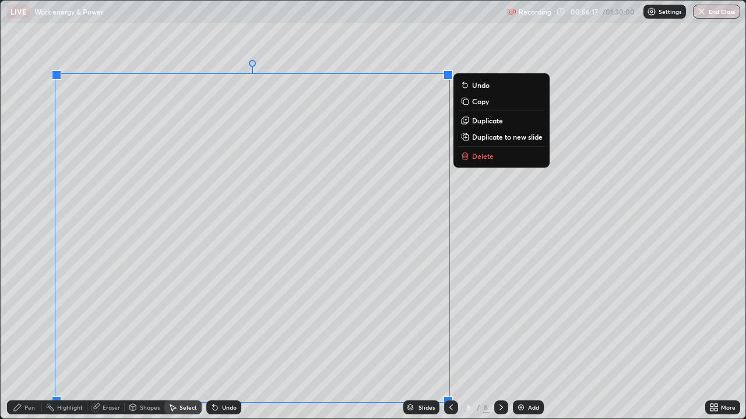
click at [471, 161] on button "Delete" at bounding box center [501, 156] width 87 height 14
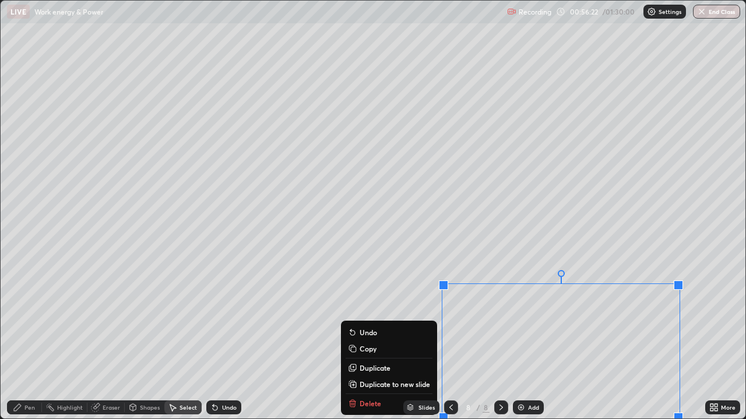
click at [373, 340] on div "Slides 8 / 8 Add" at bounding box center [473, 407] width 464 height 23
click at [371, 340] on div "Slides 8 / 8 Add" at bounding box center [473, 407] width 464 height 23
click at [372, 340] on div "Slides 8 / 8 Add" at bounding box center [473, 407] width 464 height 23
click at [317, 338] on div "0 ° Undo Copy Duplicate Duplicate to new slide Delete" at bounding box center [373, 210] width 744 height 418
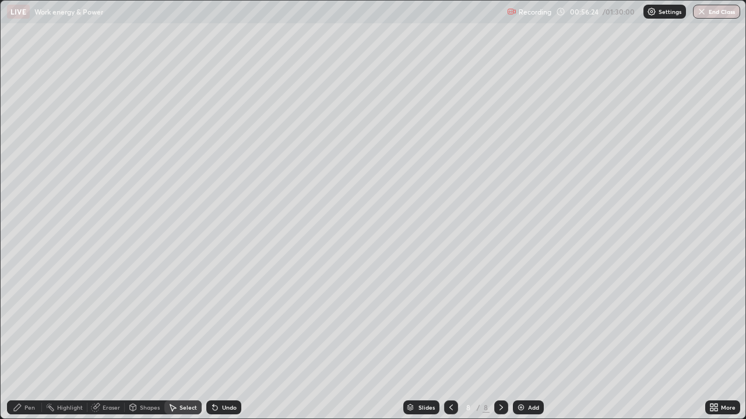
click at [143, 340] on div "Shapes" at bounding box center [150, 408] width 20 height 6
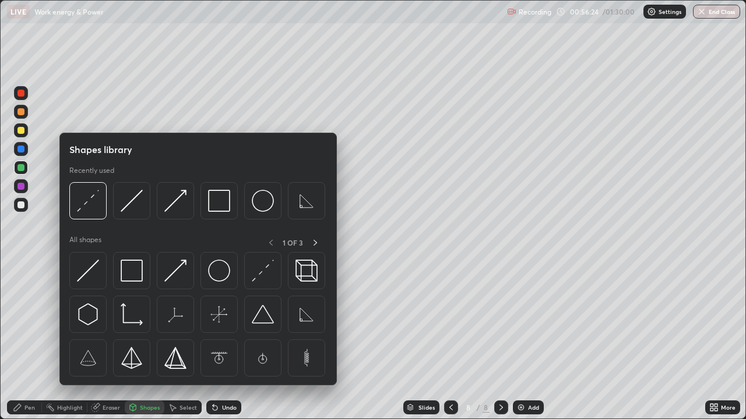
click at [107, 340] on div "Eraser" at bounding box center [111, 408] width 17 height 6
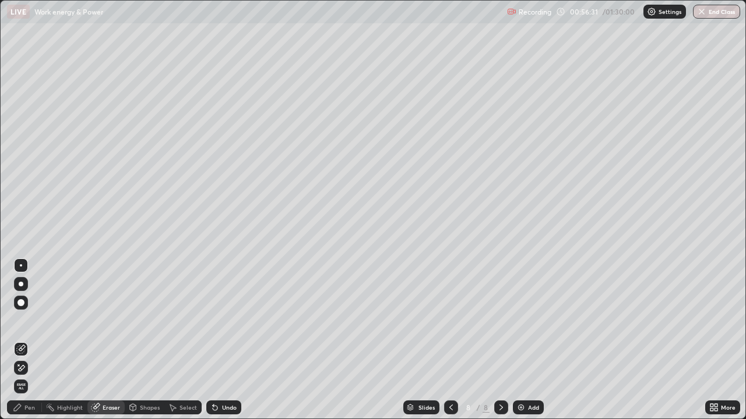
click at [113, 340] on div "Eraser" at bounding box center [111, 408] width 17 height 6
click at [104, 340] on div "Eraser" at bounding box center [111, 408] width 17 height 6
click at [36, 340] on div "Pen" at bounding box center [24, 408] width 35 height 14
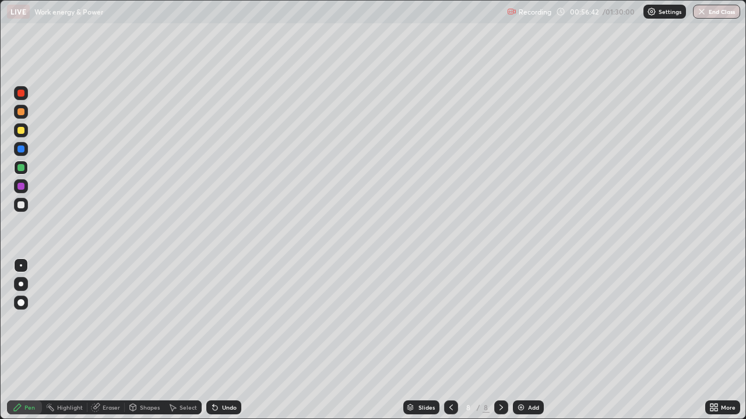
click at [21, 143] on div at bounding box center [21, 149] width 14 height 14
click at [19, 149] on div at bounding box center [20, 149] width 7 height 7
click at [20, 94] on div at bounding box center [20, 93] width 7 height 7
click at [522, 340] on img at bounding box center [520, 407] width 9 height 9
click at [143, 340] on div "Shapes" at bounding box center [150, 408] width 20 height 6
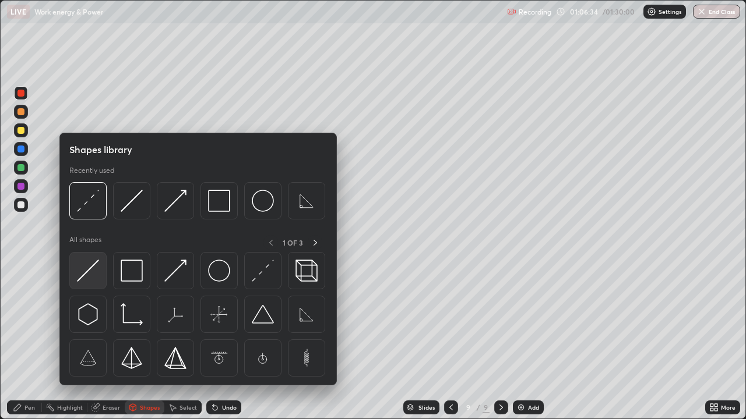
click at [86, 269] on img at bounding box center [88, 271] width 22 height 22
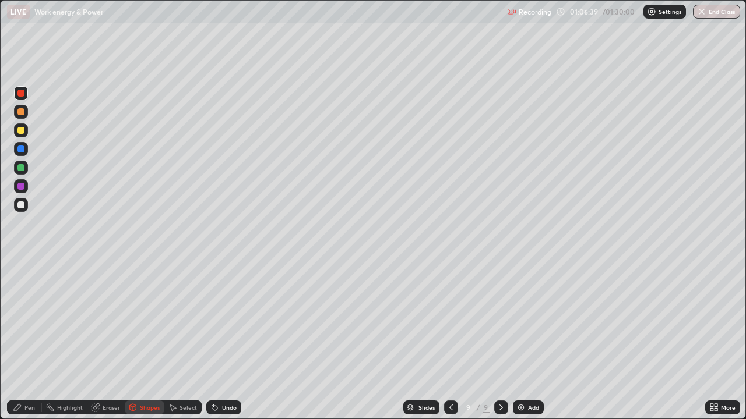
click at [20, 114] on div at bounding box center [20, 111] width 7 height 7
click at [31, 340] on div "Pen" at bounding box center [29, 408] width 10 height 6
click at [23, 283] on div at bounding box center [21, 284] width 14 height 14
click at [112, 340] on div "Eraser" at bounding box center [111, 408] width 17 height 6
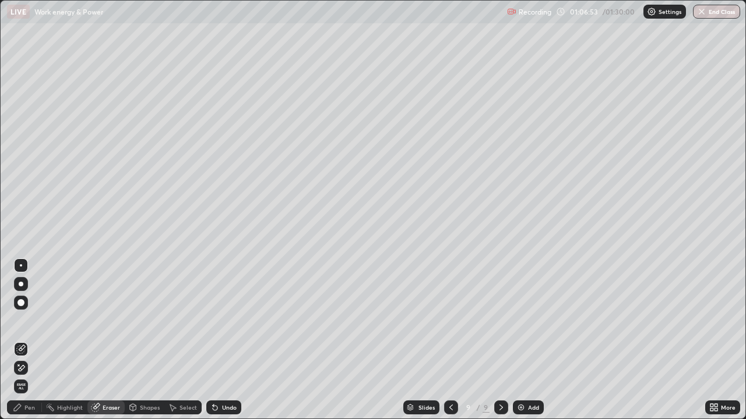
click at [145, 340] on div "Shapes" at bounding box center [145, 408] width 40 height 14
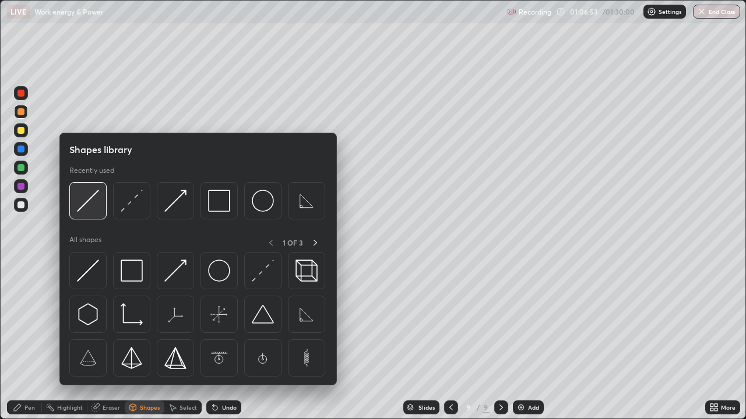
click at [84, 202] on img at bounding box center [88, 201] width 22 height 22
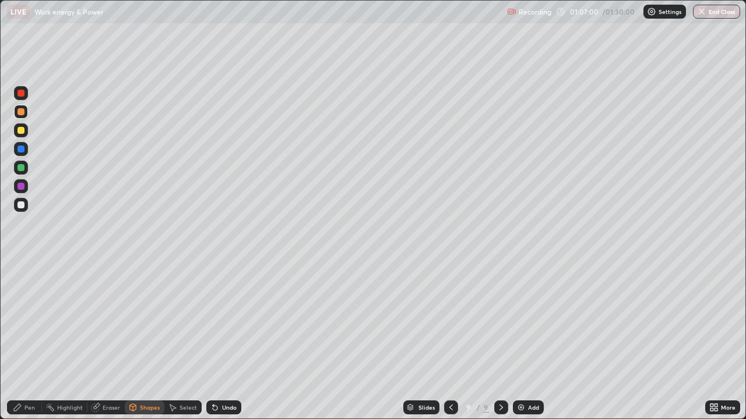
click at [222, 340] on div "Undo" at bounding box center [223, 408] width 35 height 14
click at [213, 340] on icon at bounding box center [215, 408] width 5 height 5
click at [19, 91] on div at bounding box center [20, 93] width 7 height 7
click at [31, 340] on div "Pen" at bounding box center [29, 408] width 10 height 6
click at [18, 262] on div at bounding box center [21, 266] width 14 height 14
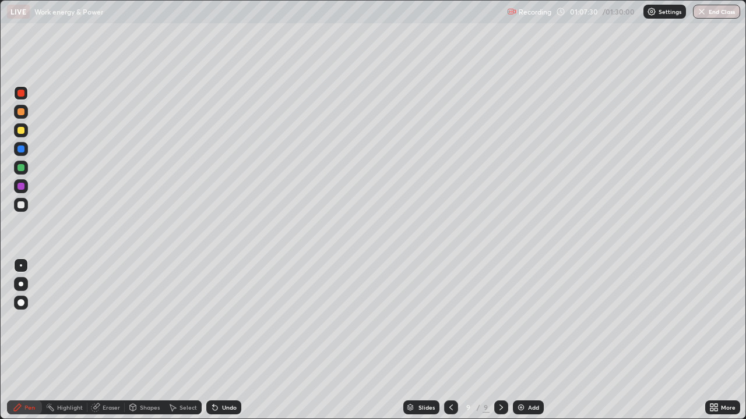
click at [22, 92] on div at bounding box center [20, 93] width 7 height 7
click at [17, 130] on div at bounding box center [20, 130] width 7 height 7
click at [16, 188] on div at bounding box center [21, 186] width 14 height 14
click at [20, 150] on div at bounding box center [20, 149] width 7 height 7
click at [22, 203] on div at bounding box center [20, 205] width 7 height 7
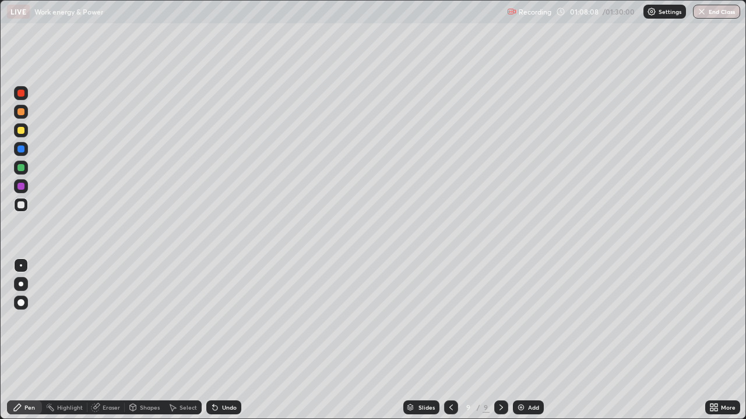
click at [149, 340] on div "Shapes" at bounding box center [150, 408] width 20 height 6
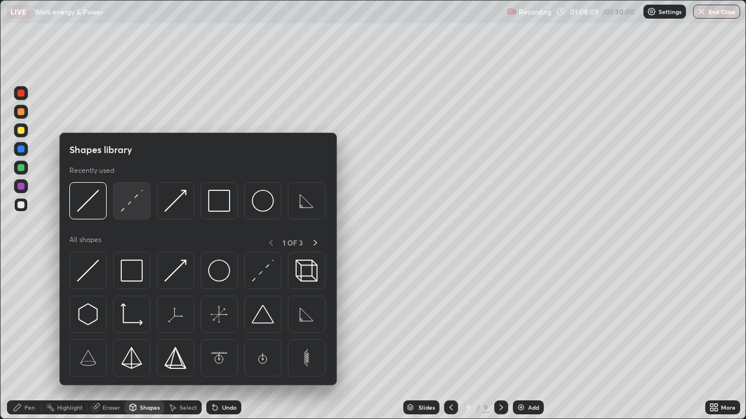
click at [136, 198] on img at bounding box center [132, 201] width 22 height 22
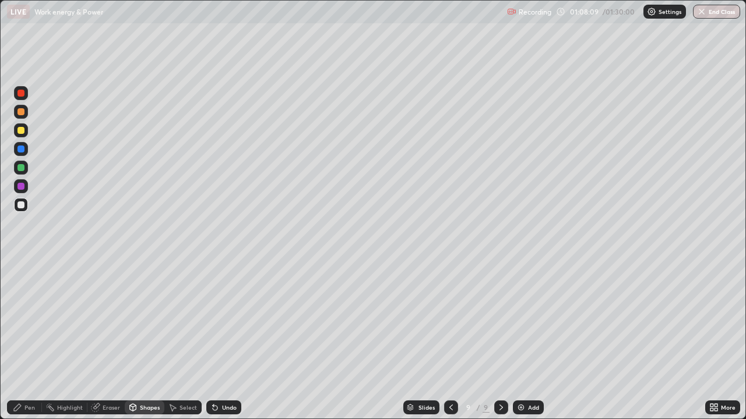
click at [22, 130] on div at bounding box center [20, 130] width 7 height 7
click at [217, 340] on icon at bounding box center [214, 407] width 9 height 9
click at [107, 340] on div "Eraser" at bounding box center [111, 408] width 17 height 6
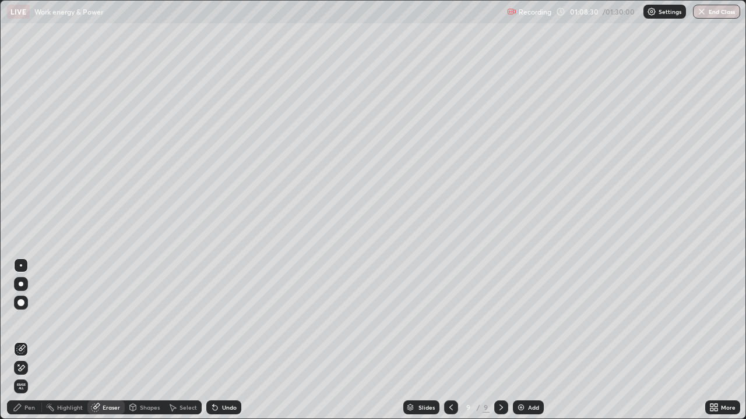
click at [35, 340] on div "Pen" at bounding box center [24, 408] width 35 height 14
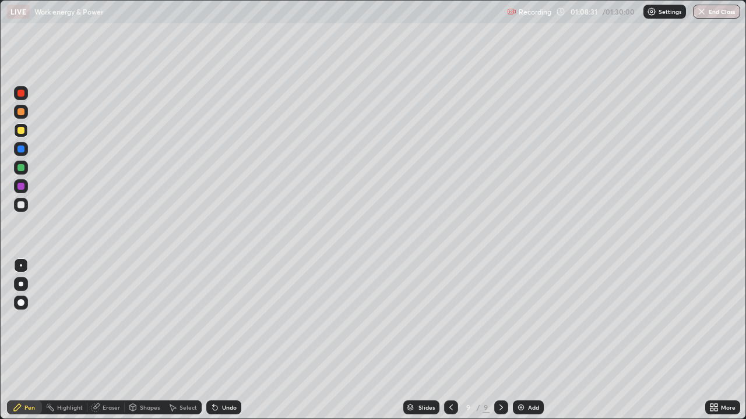
click at [21, 142] on div at bounding box center [21, 149] width 14 height 14
click at [222, 340] on div "Undo" at bounding box center [229, 408] width 15 height 6
click at [217, 340] on icon at bounding box center [214, 407] width 9 height 9
click at [216, 340] on icon at bounding box center [214, 407] width 9 height 9
click at [140, 340] on div "Shapes" at bounding box center [150, 408] width 20 height 6
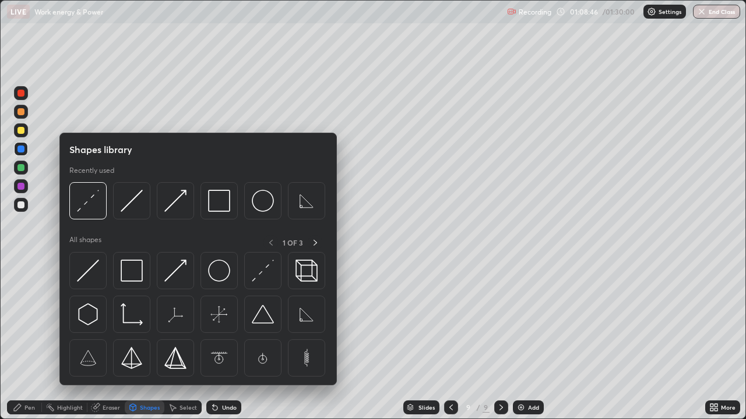
click at [21, 131] on div at bounding box center [20, 130] width 7 height 7
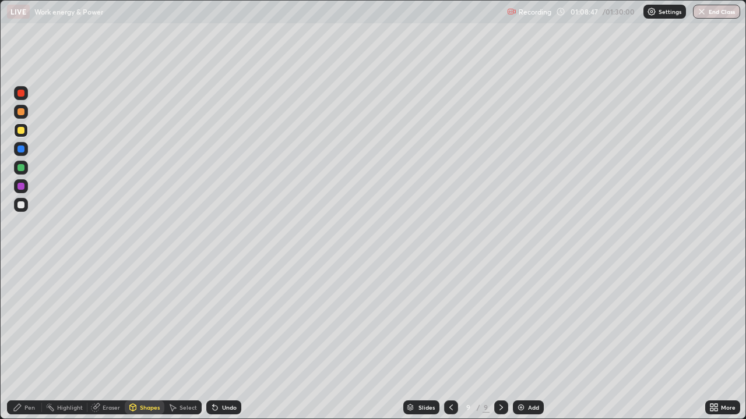
click at [142, 340] on div "Shapes" at bounding box center [145, 407] width 40 height 23
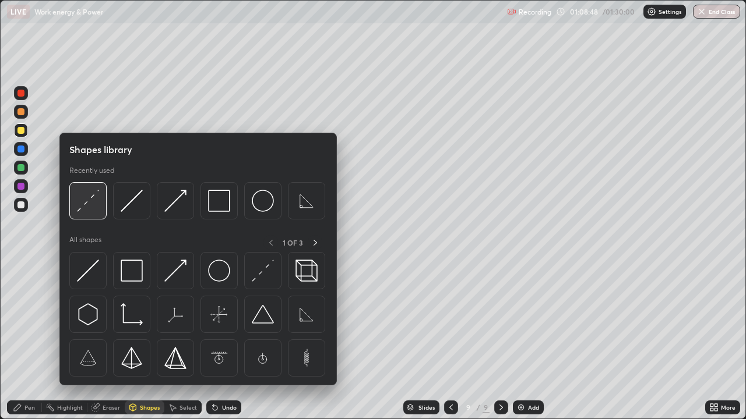
click at [86, 197] on img at bounding box center [88, 201] width 22 height 22
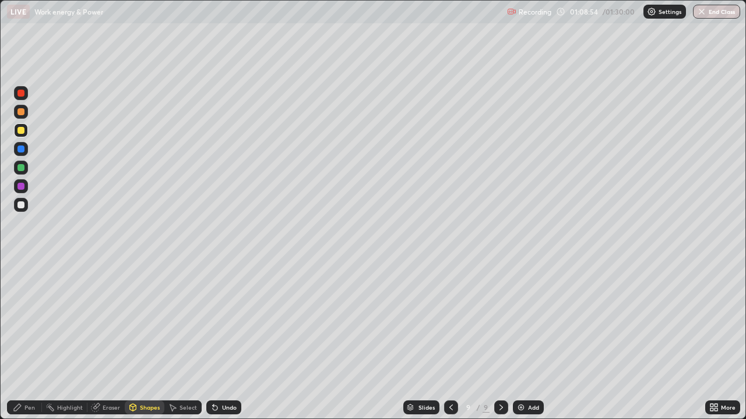
click at [15, 166] on div at bounding box center [21, 168] width 14 height 14
click at [35, 340] on div "Pen" at bounding box center [24, 408] width 35 height 14
click at [23, 185] on div at bounding box center [20, 186] width 7 height 7
click at [26, 199] on div at bounding box center [21, 205] width 14 height 14
click at [713, 8] on button "End Class" at bounding box center [716, 12] width 47 height 14
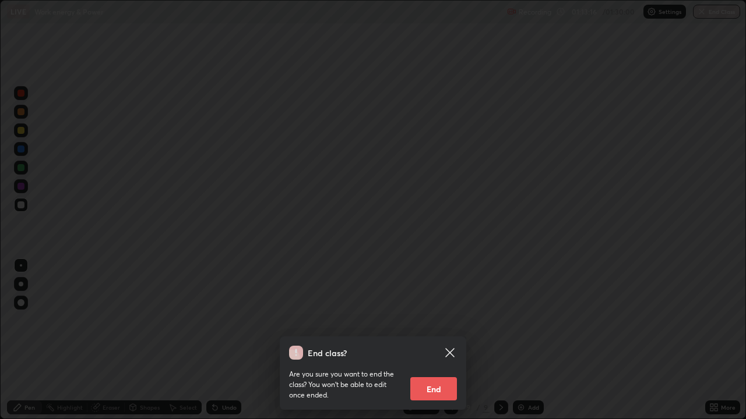
click at [436, 340] on button "End" at bounding box center [433, 388] width 47 height 23
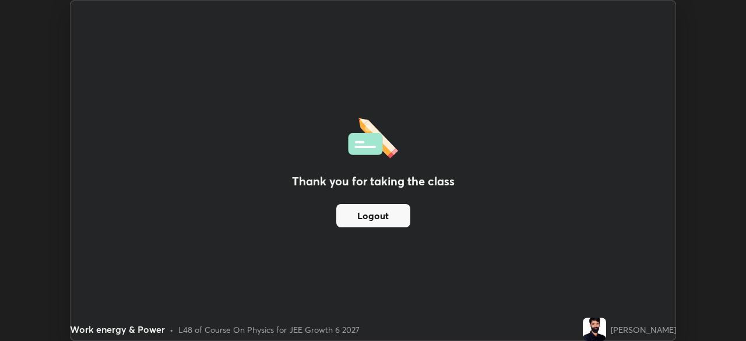
scroll to position [57907, 57502]
click at [640, 31] on div "Thank you for taking the class Logout" at bounding box center [372, 171] width 605 height 340
